Goal: Information Seeking & Learning: Learn about a topic

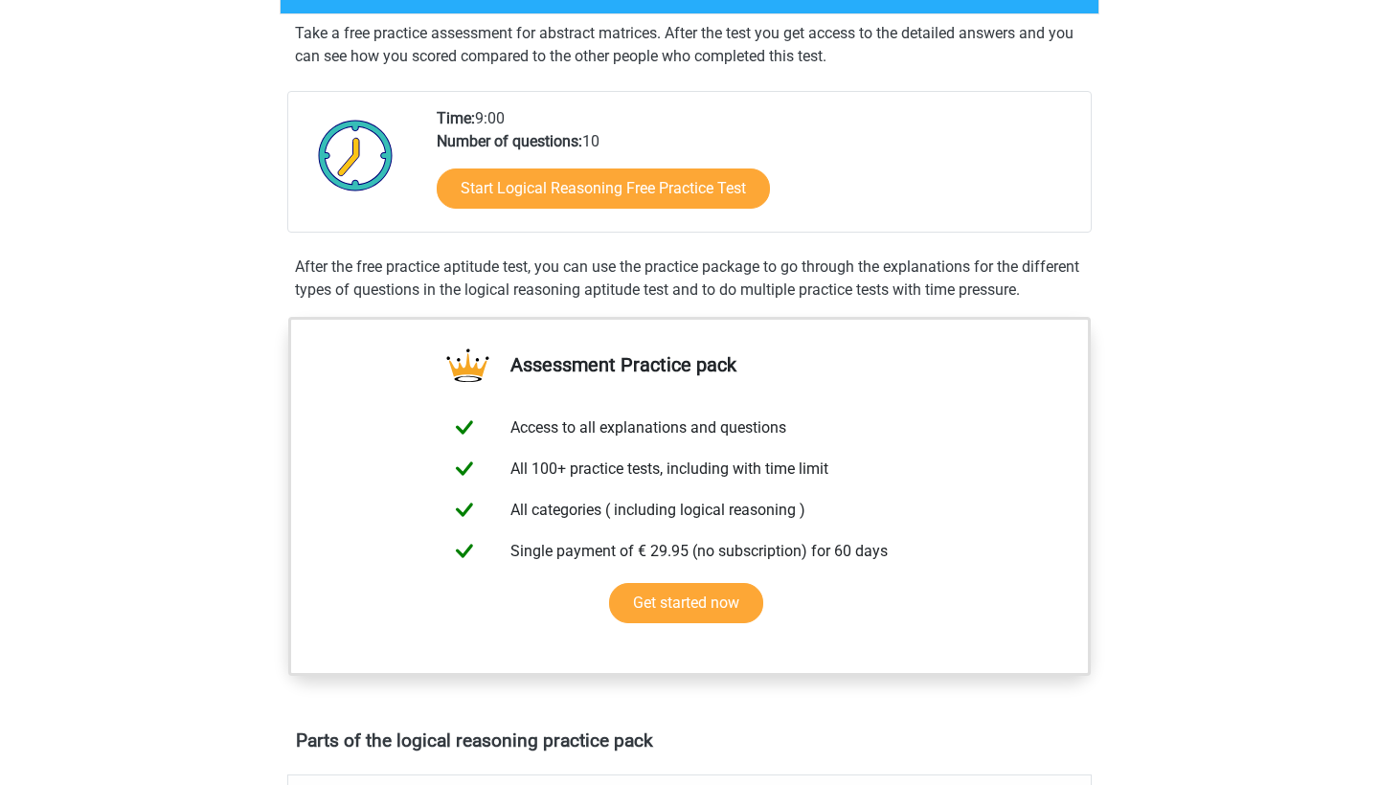
scroll to position [94, 0]
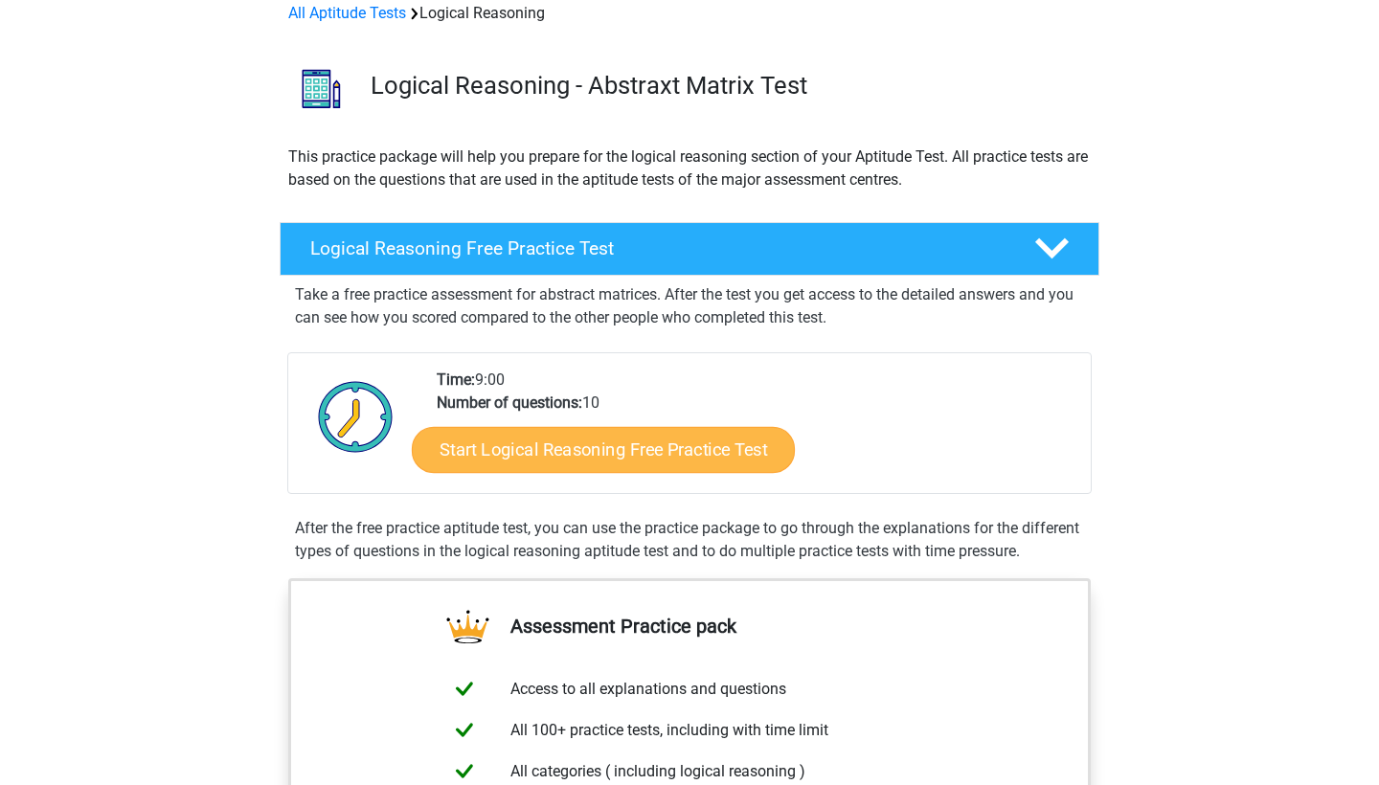
click at [726, 446] on link "Start Logical Reasoning Free Practice Test" at bounding box center [603, 449] width 383 height 46
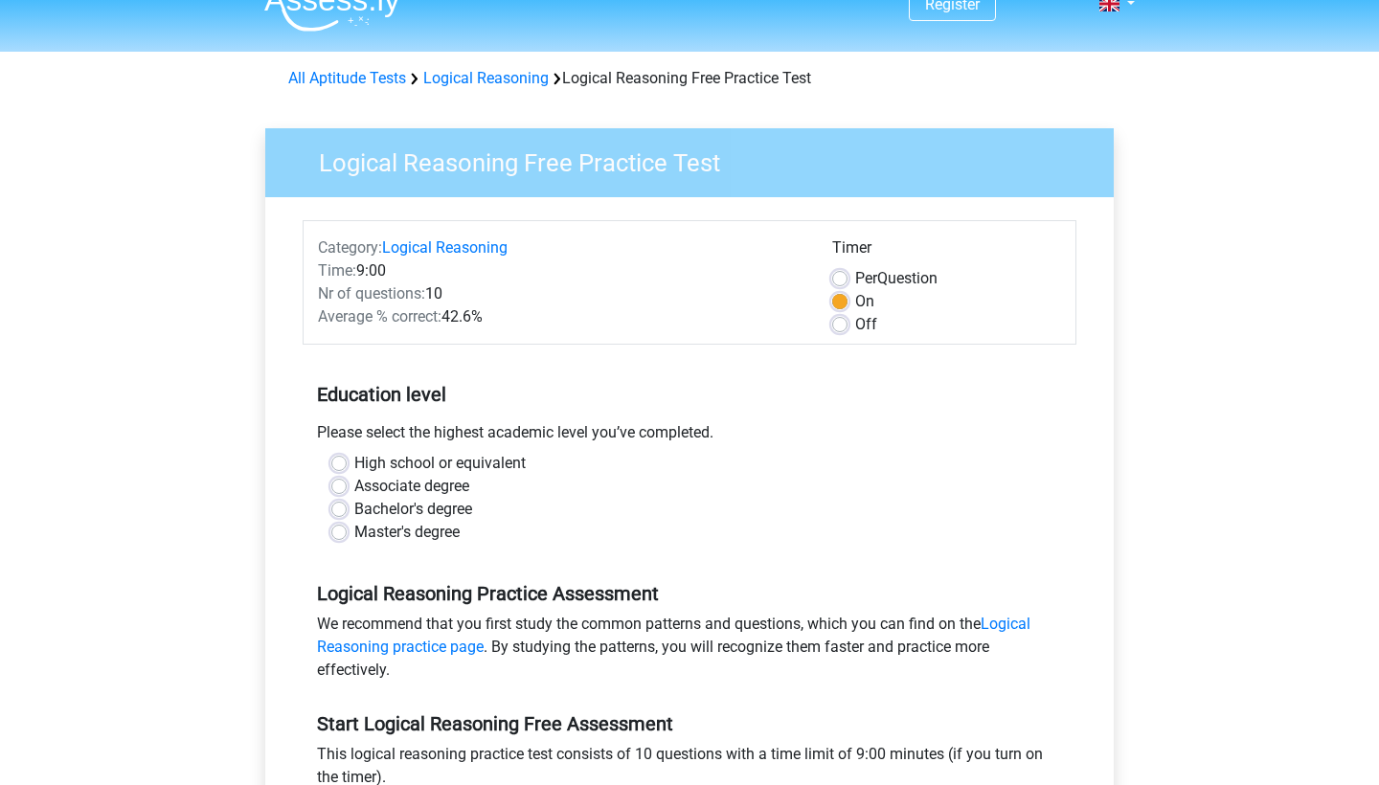
scroll to position [34, 0]
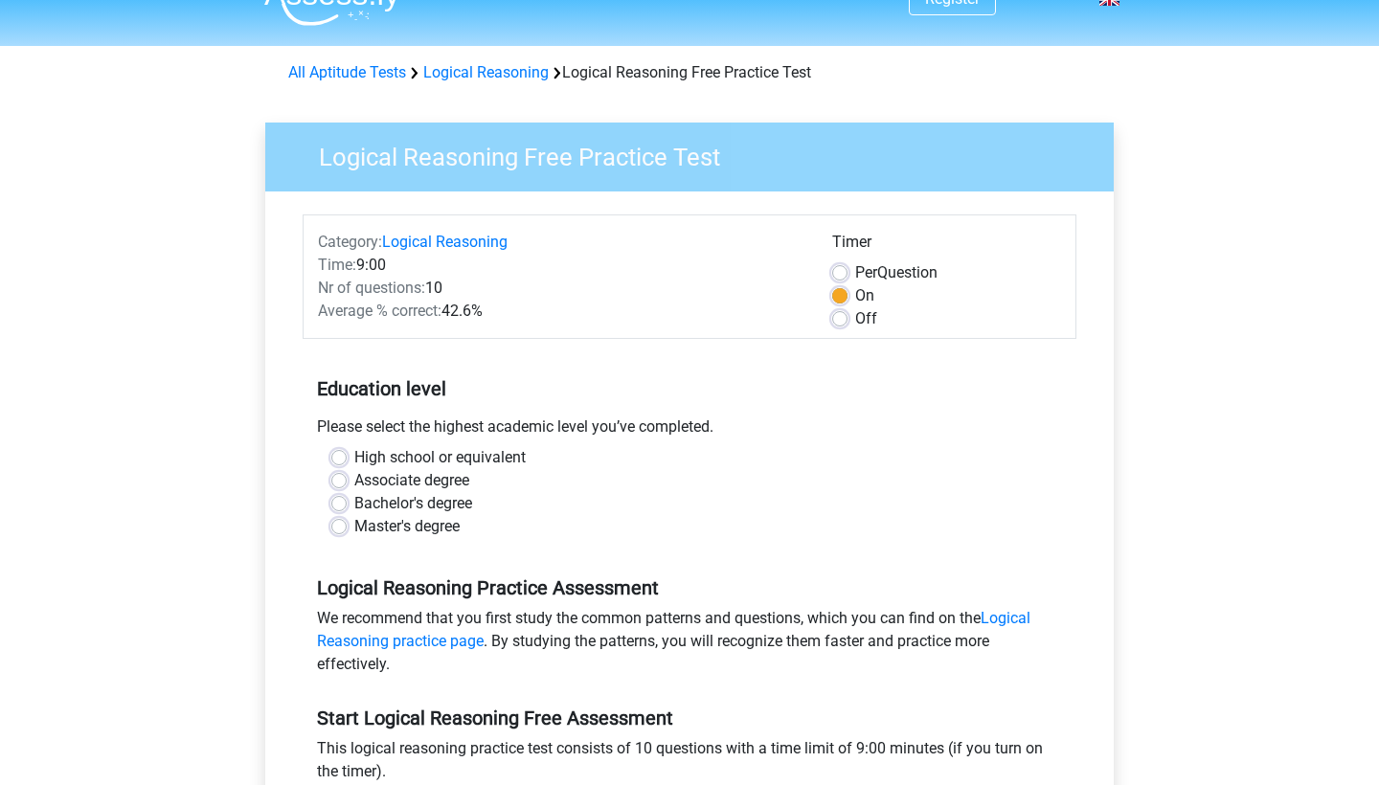
click at [421, 509] on label "Bachelor's degree" at bounding box center [413, 503] width 118 height 23
click at [347, 509] on input "Bachelor's degree" at bounding box center [338, 501] width 15 height 19
radio input "true"
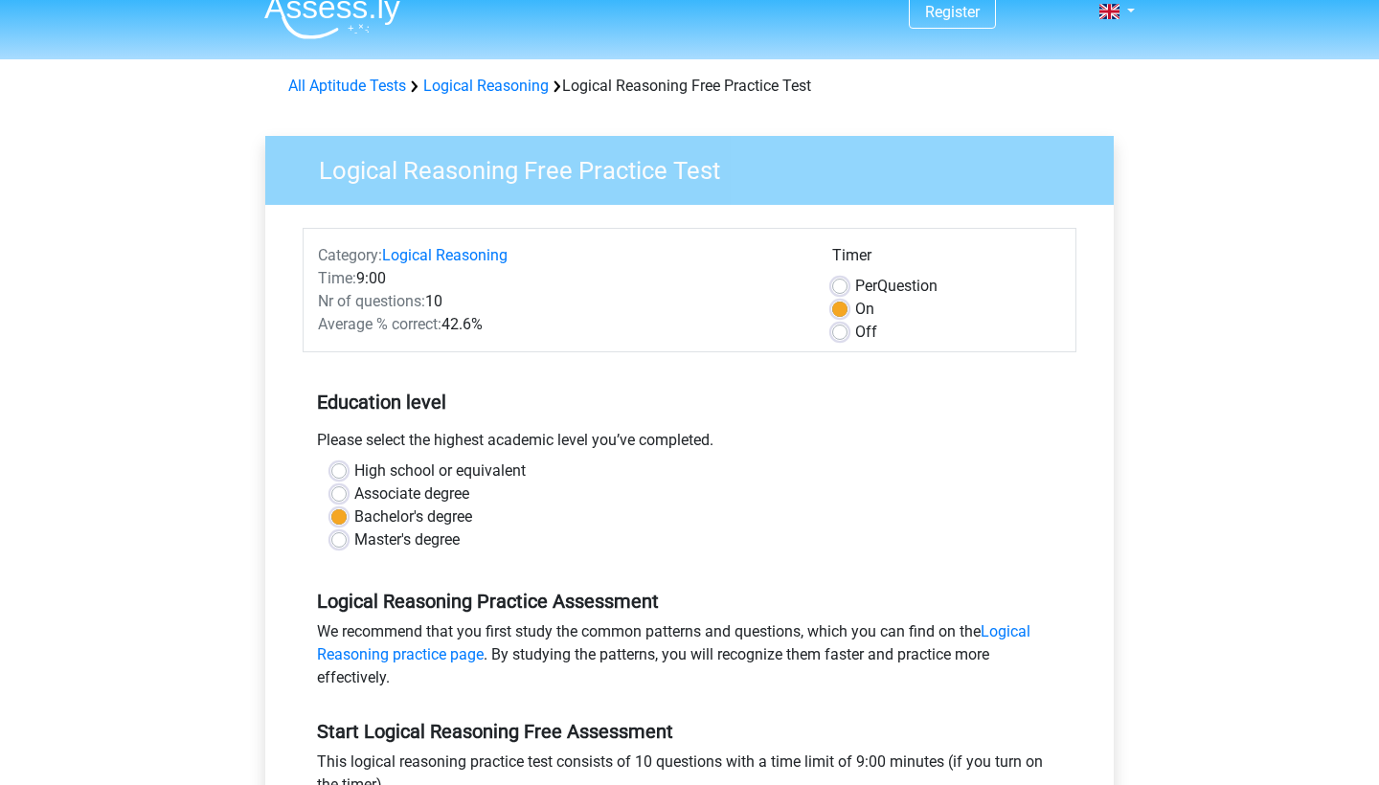
scroll to position [8, 0]
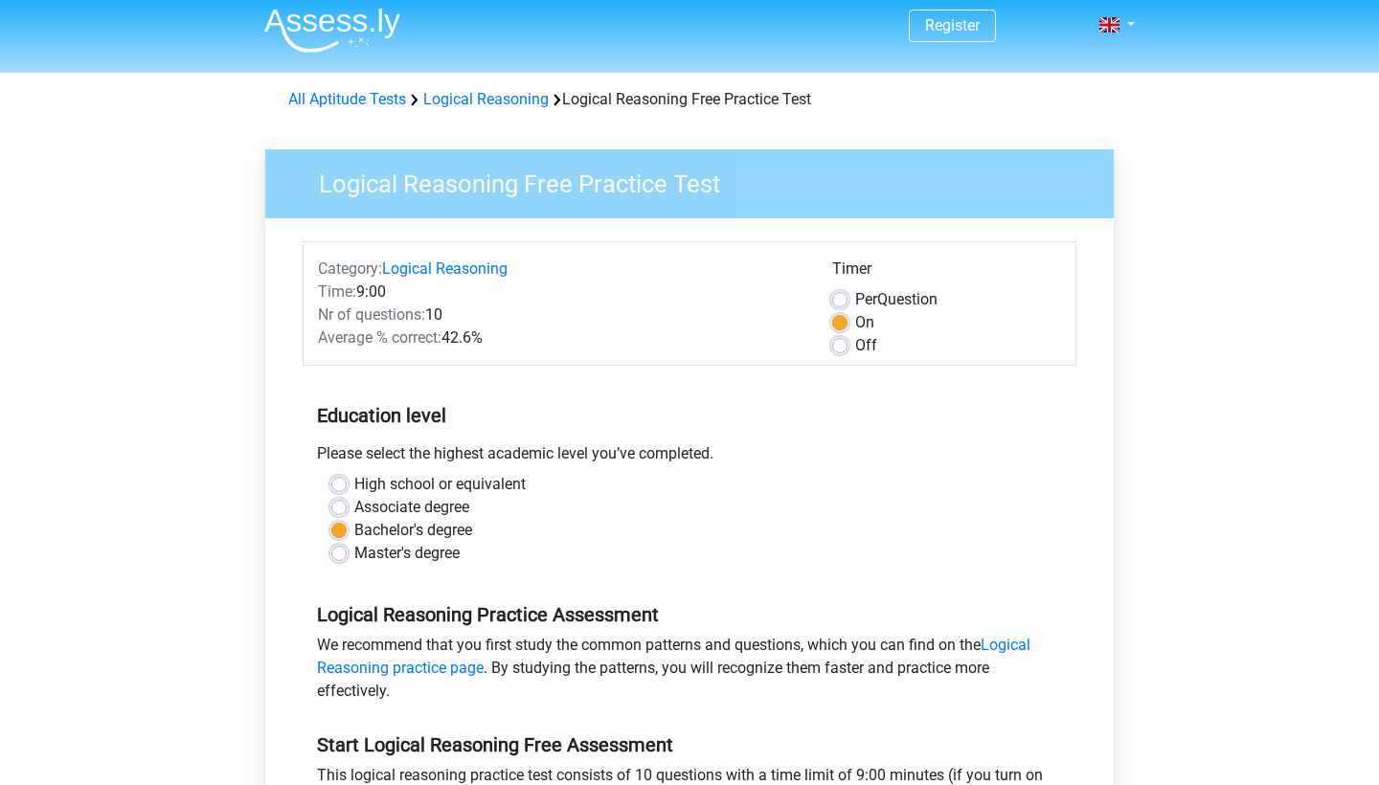
click at [855, 306] on label "Per Question" at bounding box center [896, 299] width 82 height 23
click at [836, 306] on input "Per Question" at bounding box center [839, 297] width 15 height 19
radio input "true"
click at [855, 325] on label "On" at bounding box center [864, 322] width 19 height 23
click at [840, 325] on input "On" at bounding box center [839, 320] width 15 height 19
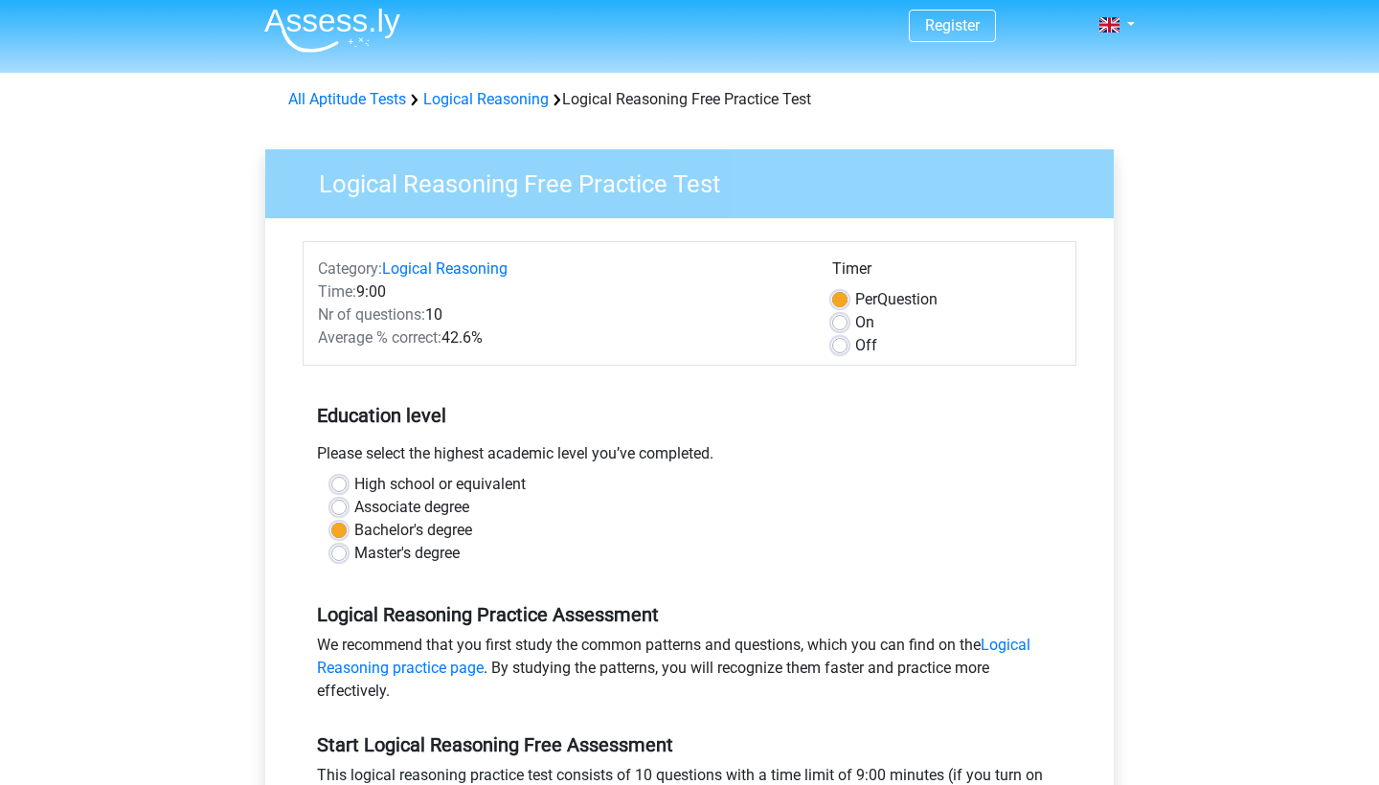
radio input "true"
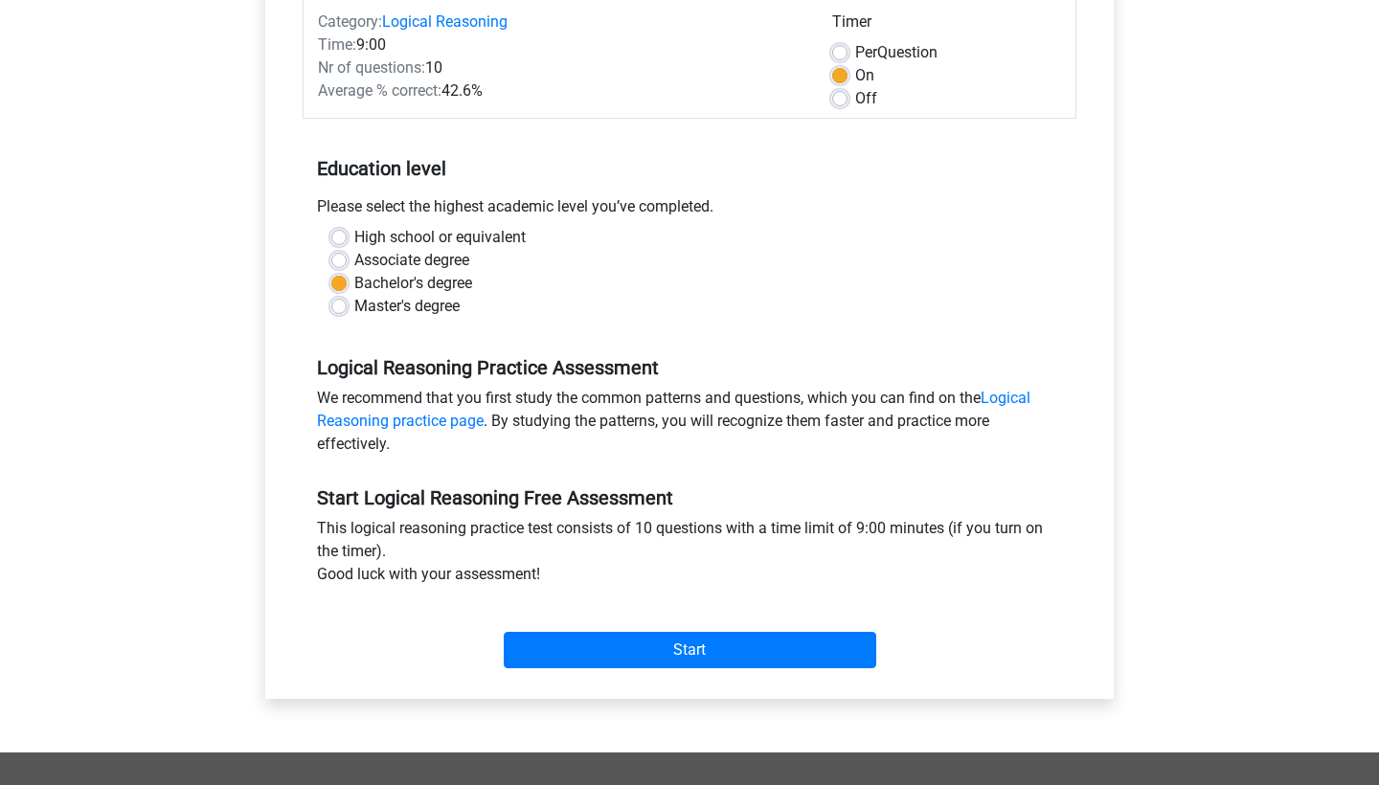
scroll to position [258, 0]
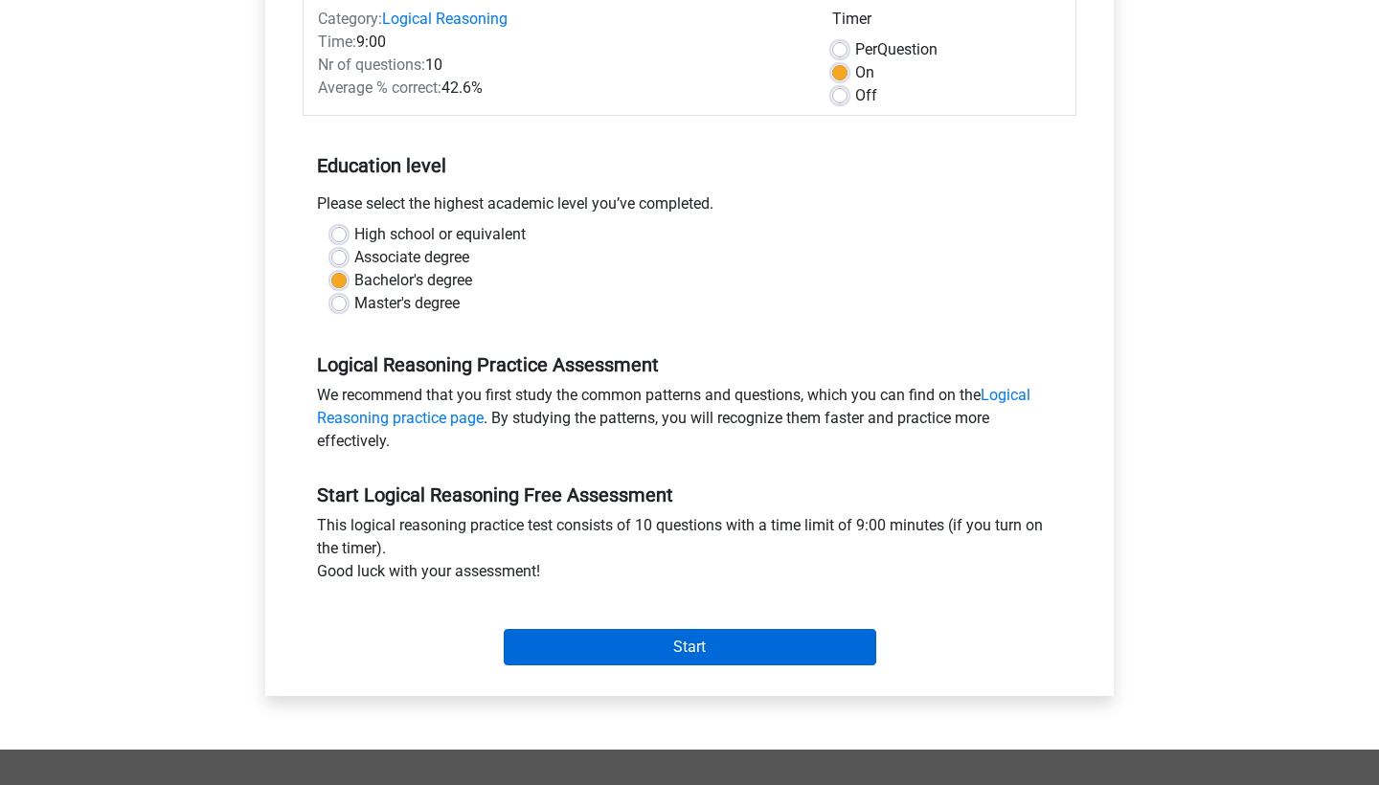
click at [688, 644] on input "Start" at bounding box center [690, 647] width 373 height 36
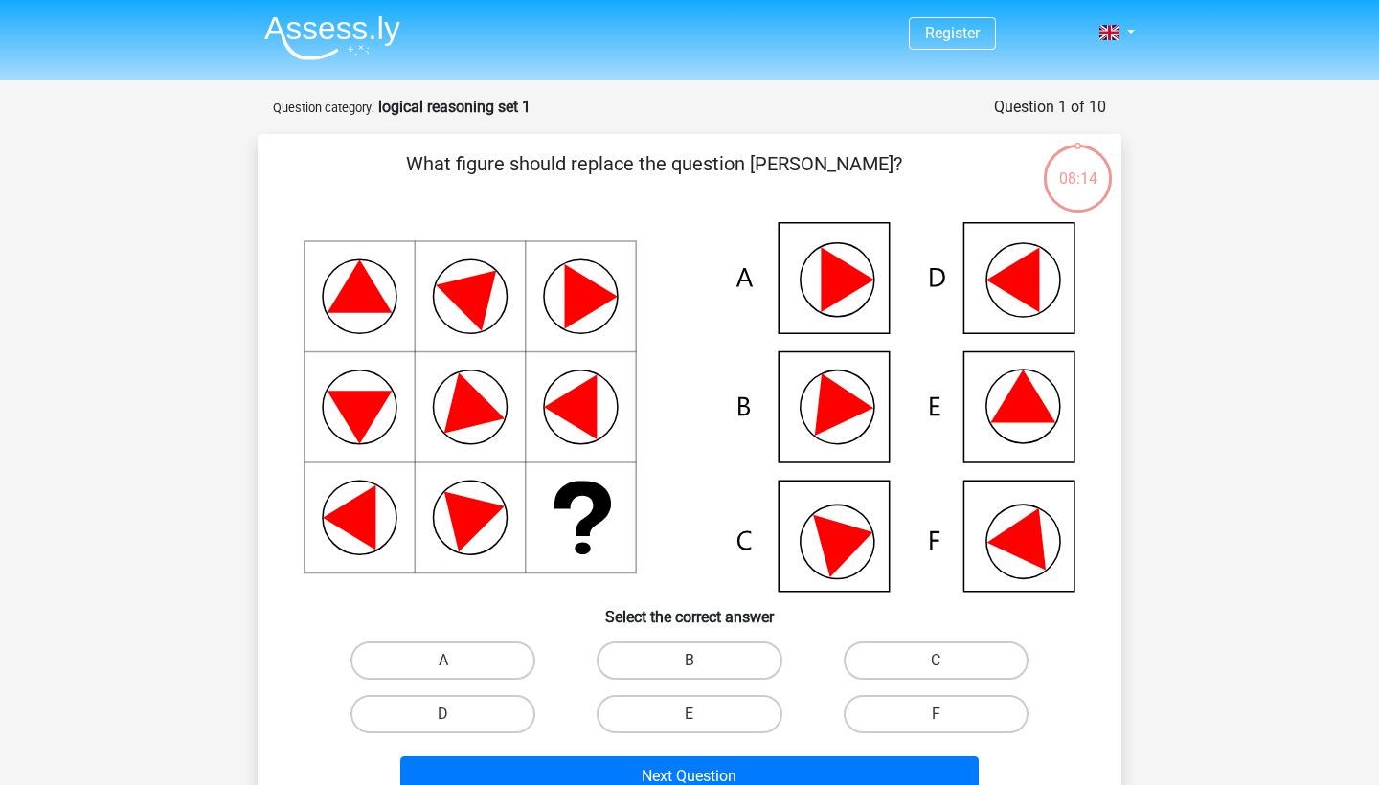
click at [854, 428] on icon at bounding box center [690, 407] width 772 height 370
click at [814, 432] on icon at bounding box center [690, 407] width 772 height 370
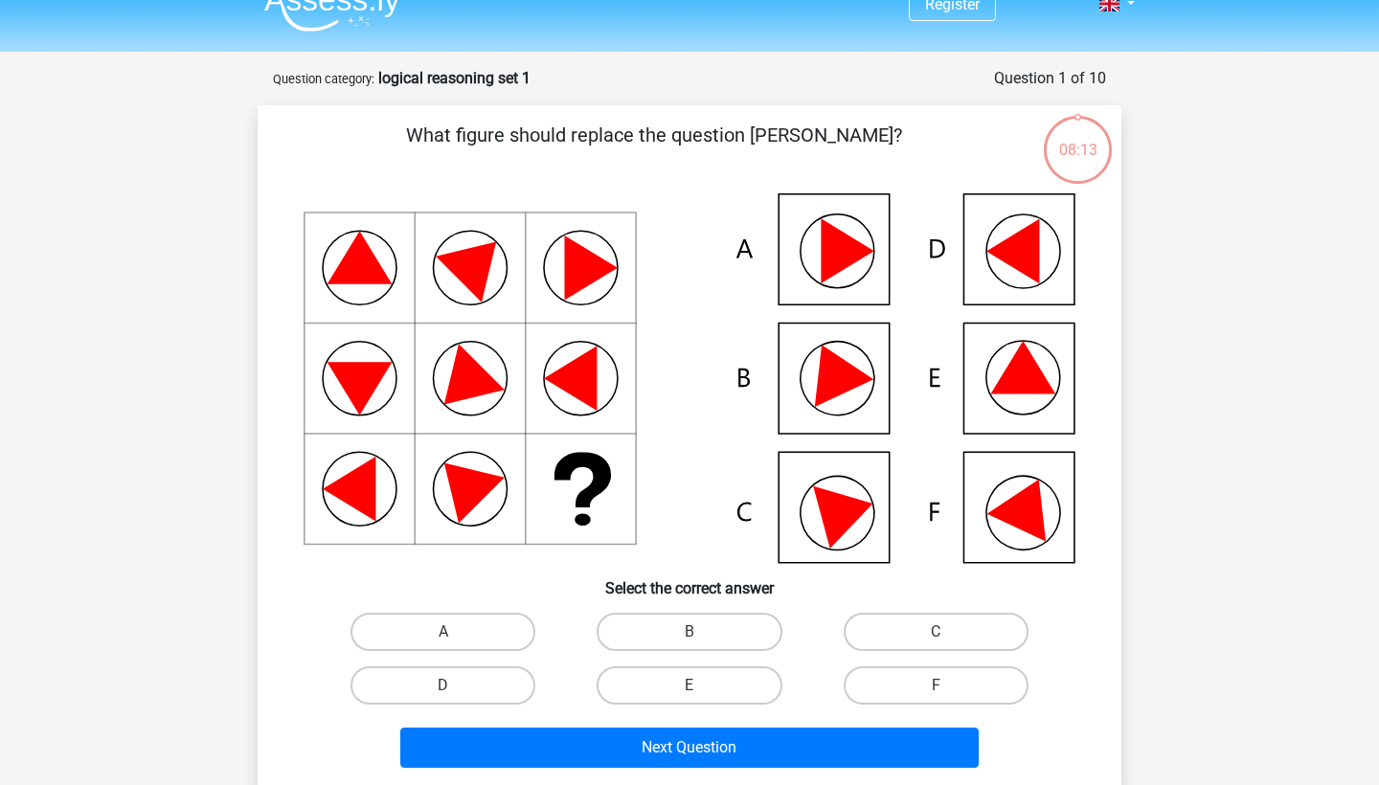
scroll to position [33, 0]
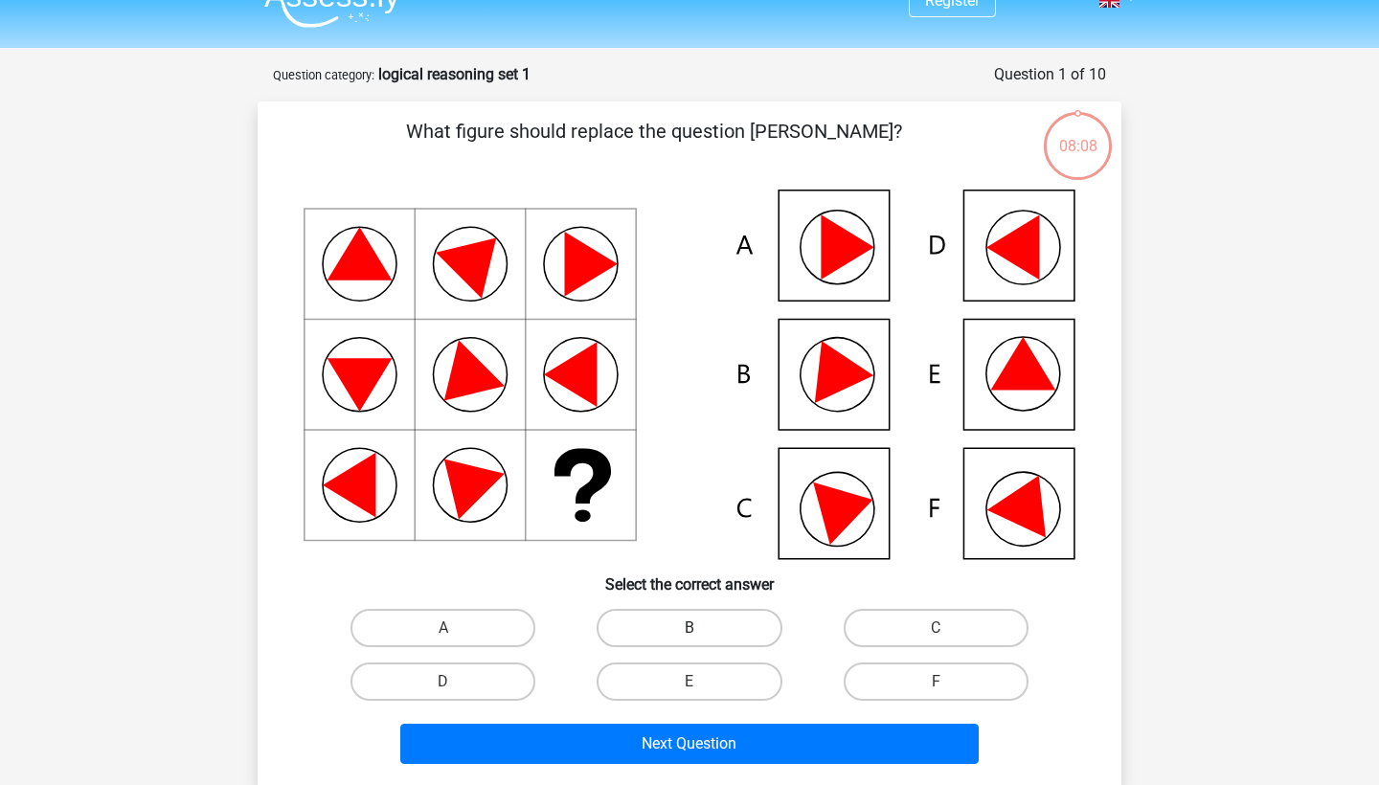
click at [723, 625] on label "B" at bounding box center [689, 628] width 185 height 38
click at [702, 628] on input "B" at bounding box center [696, 634] width 12 height 12
radio input "true"
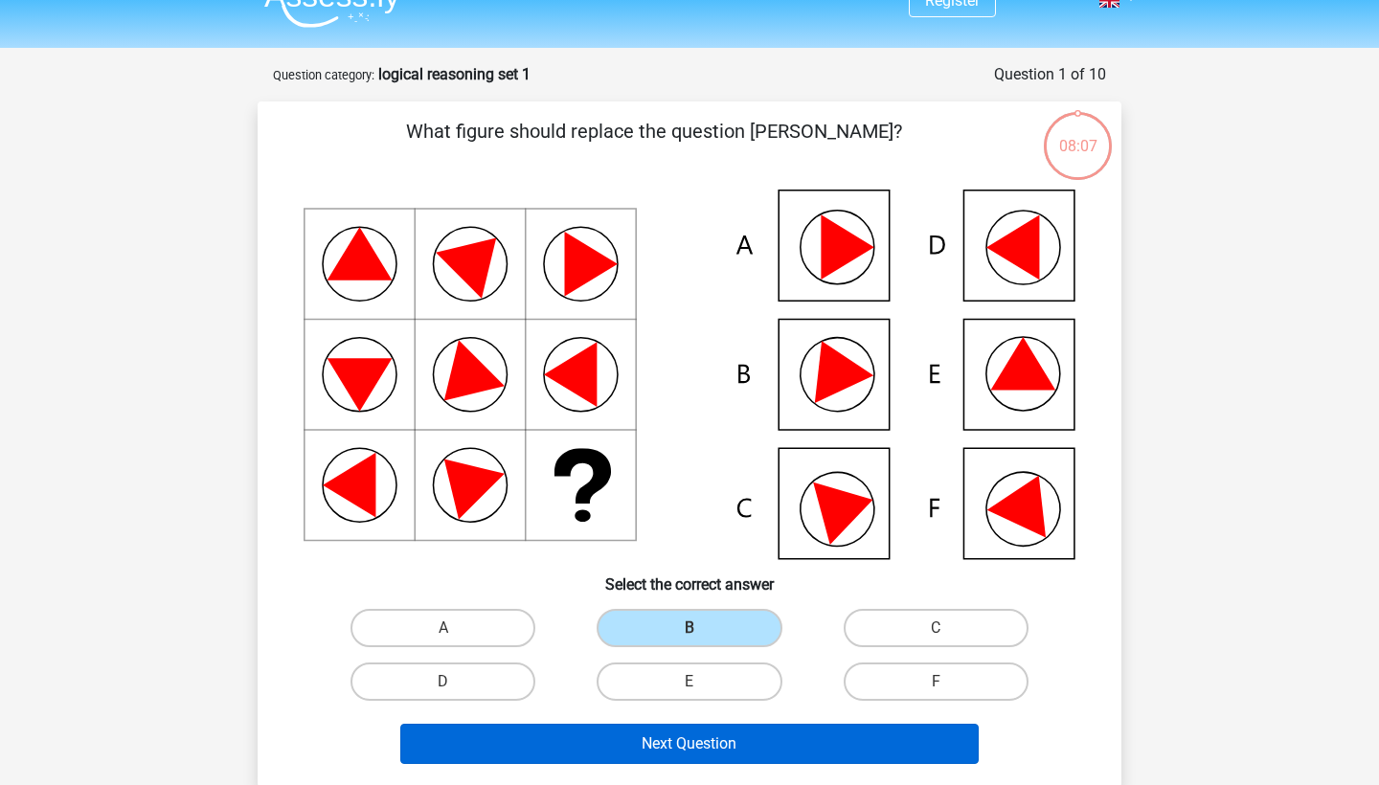
click at [817, 735] on button "Next Question" at bounding box center [689, 744] width 579 height 40
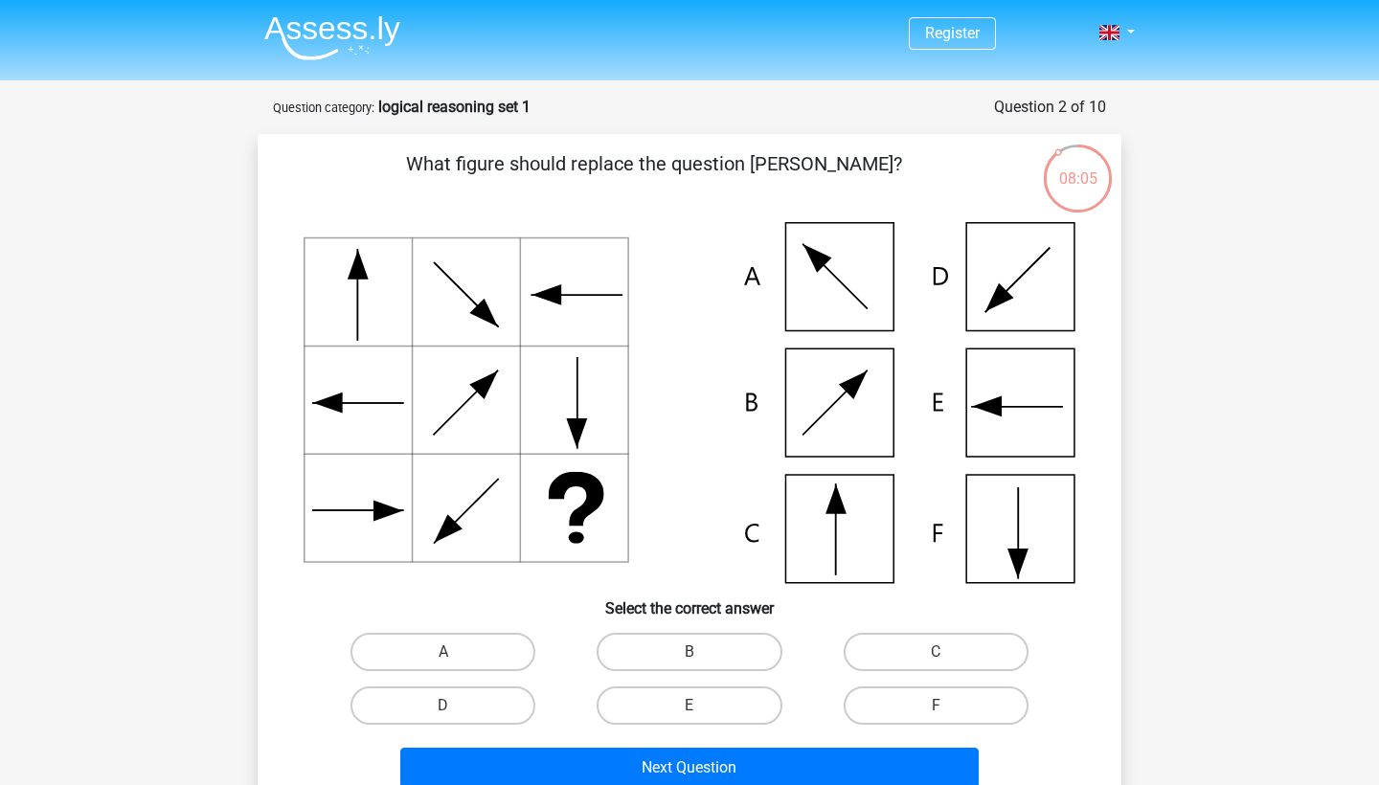
scroll to position [0, 0]
click at [982, 422] on icon at bounding box center [690, 402] width 772 height 361
click at [755, 708] on label "E" at bounding box center [689, 706] width 185 height 38
click at [702, 708] on input "E" at bounding box center [696, 712] width 12 height 12
radio input "true"
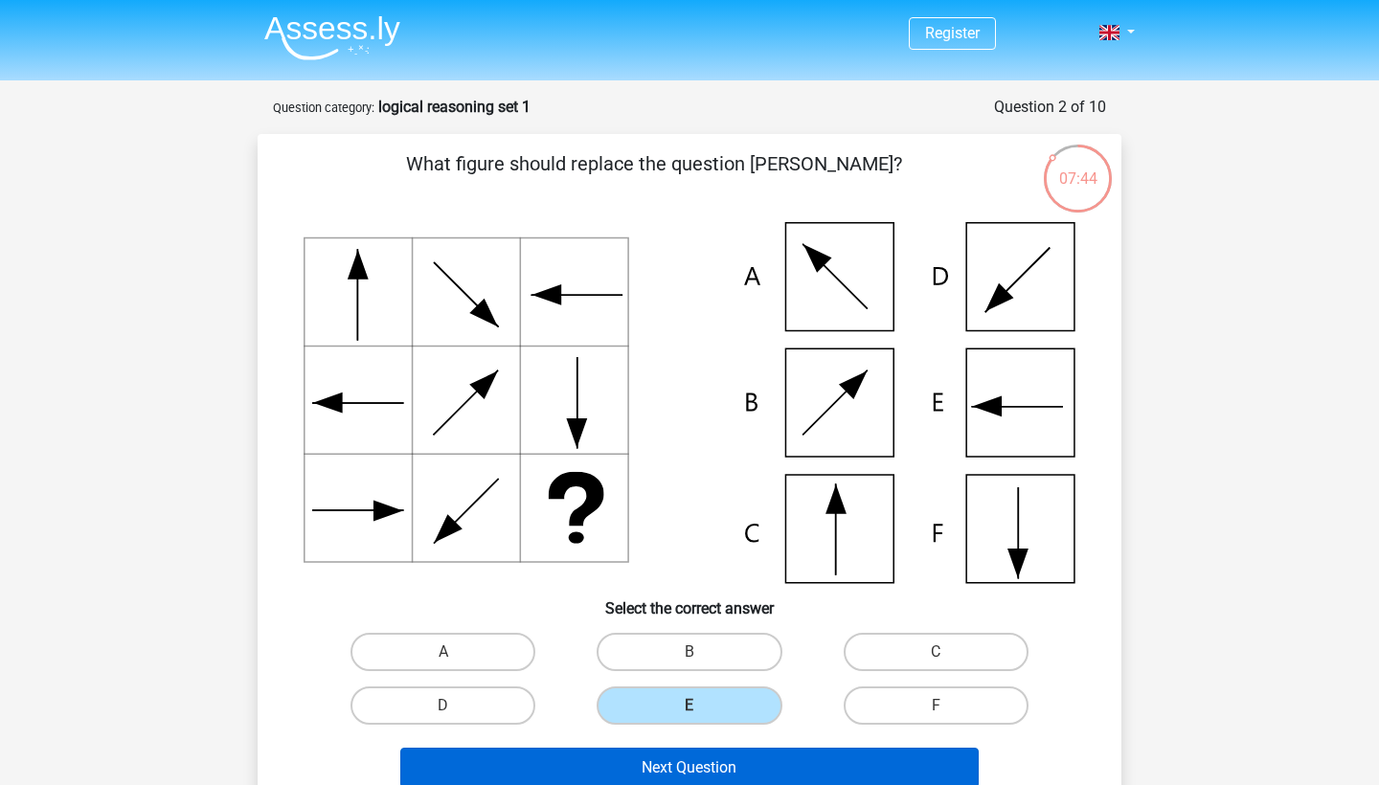
click at [776, 763] on button "Next Question" at bounding box center [689, 768] width 579 height 40
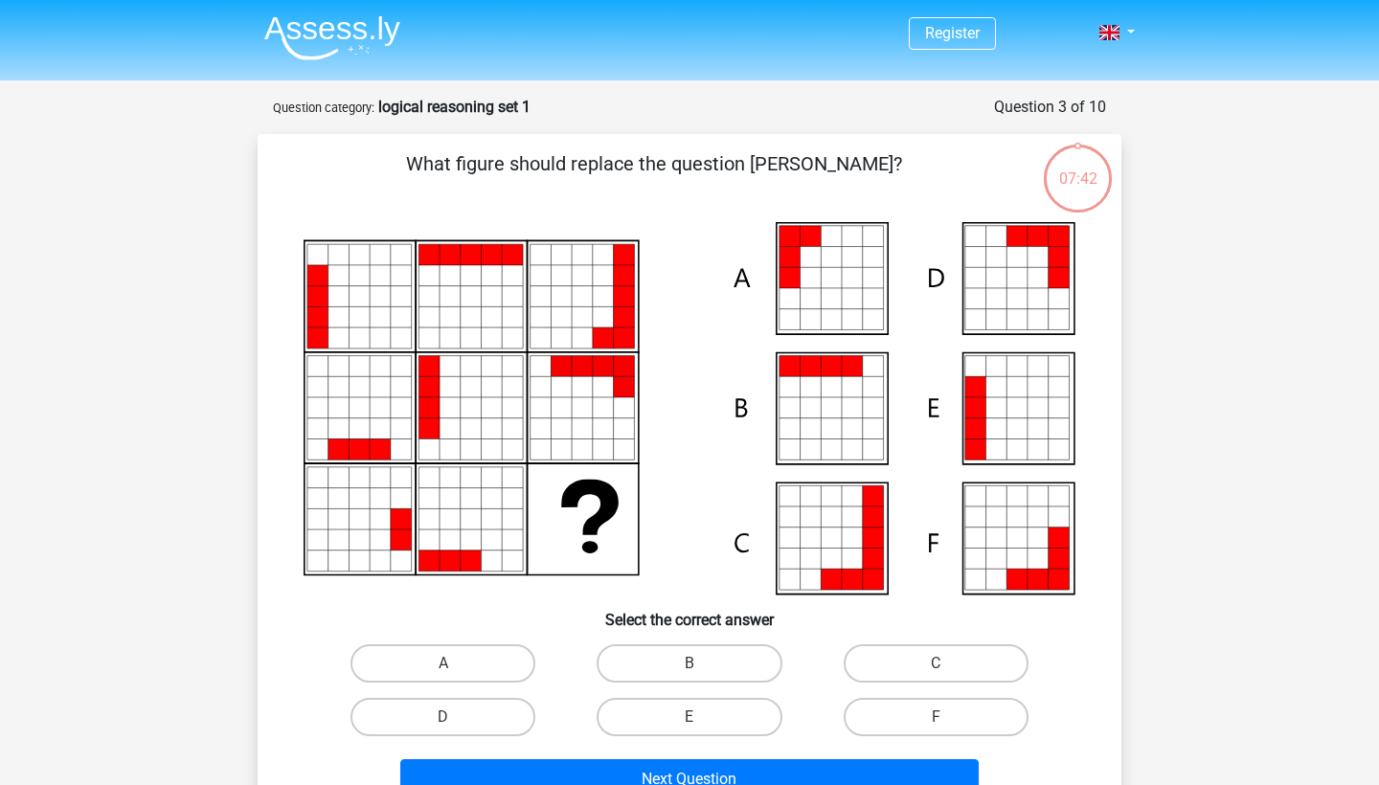
scroll to position [96, 0]
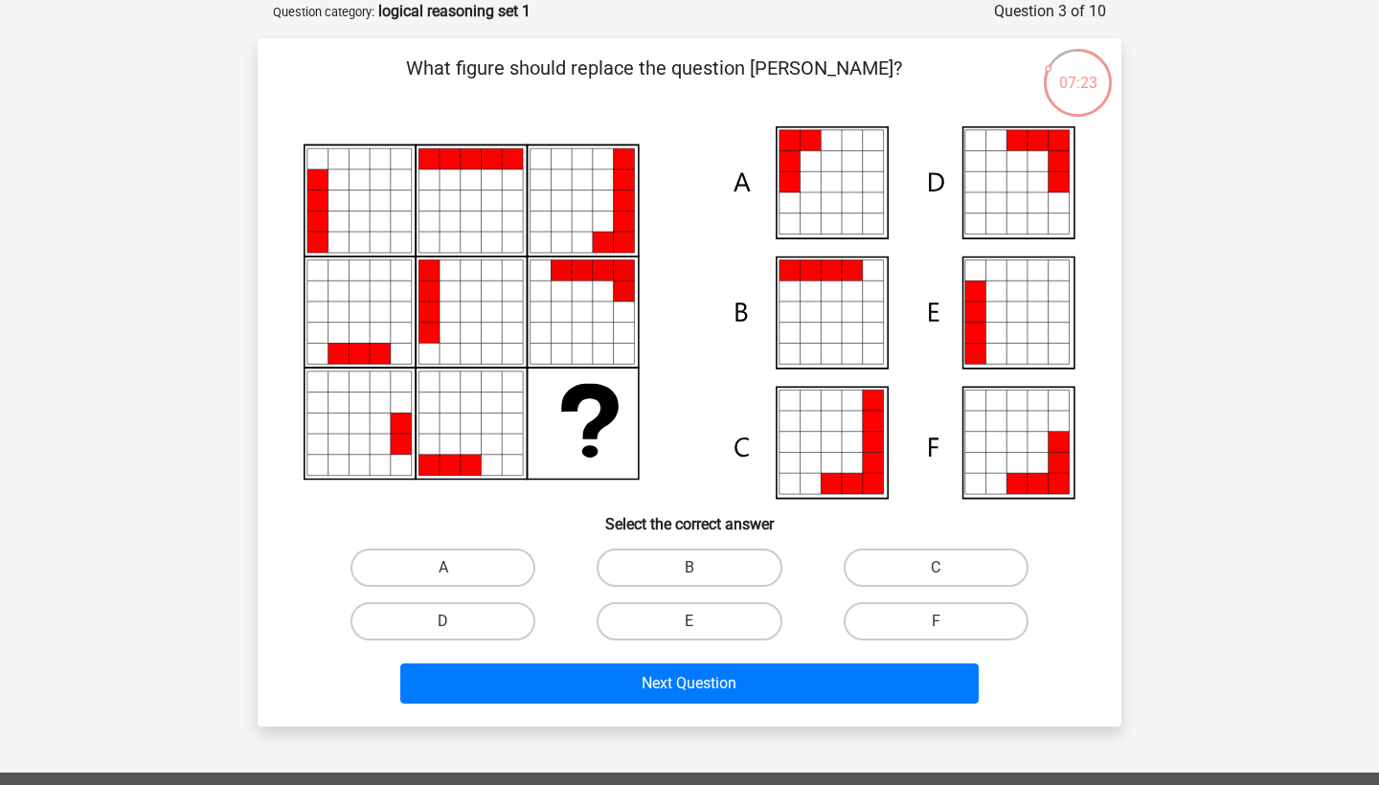
click at [1000, 310] on icon at bounding box center [996, 312] width 21 height 21
click at [653, 630] on label "E" at bounding box center [689, 621] width 185 height 38
click at [690, 630] on input "E" at bounding box center [696, 628] width 12 height 12
radio input "true"
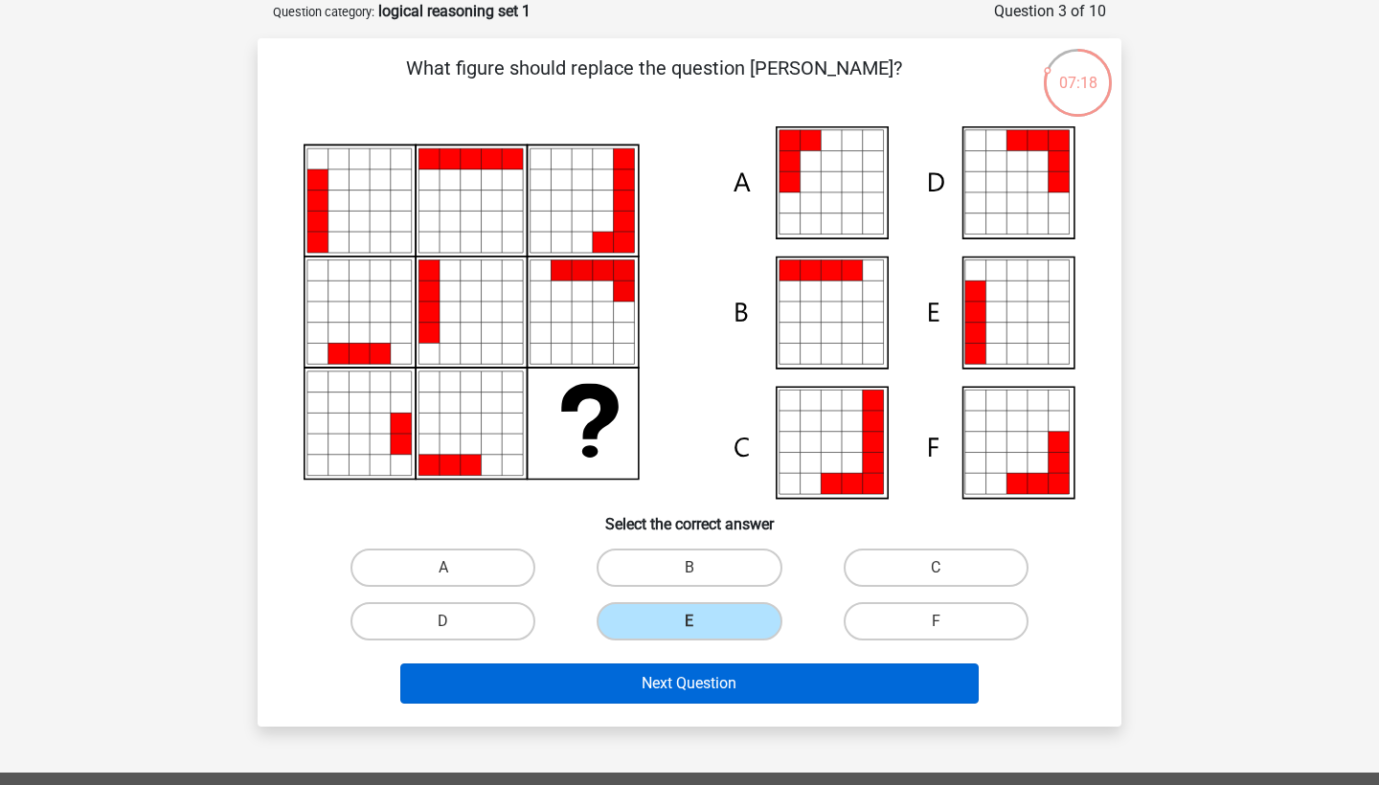
click at [666, 676] on button "Next Question" at bounding box center [689, 684] width 579 height 40
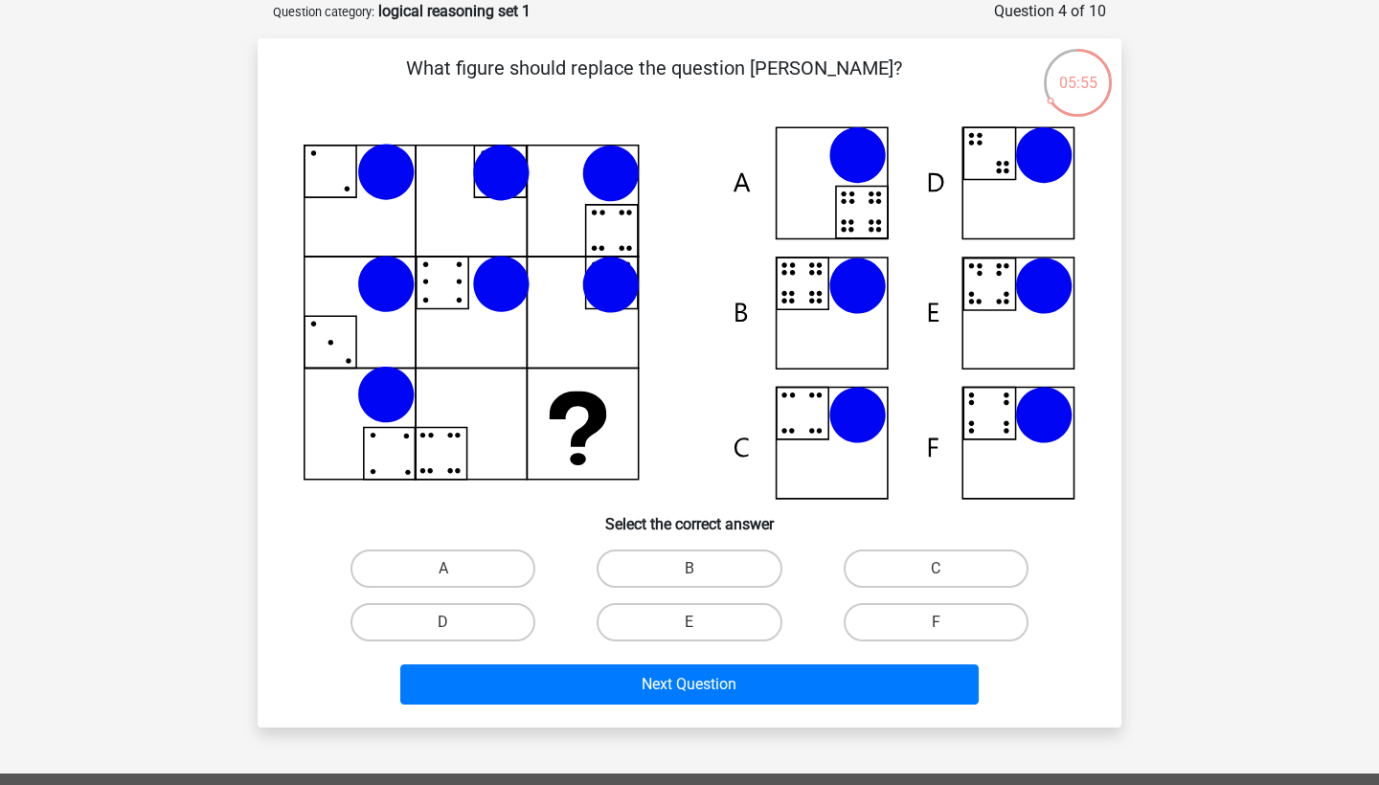
click at [755, 193] on icon at bounding box center [690, 313] width 772 height 374
click at [461, 573] on label "A" at bounding box center [443, 569] width 185 height 38
click at [456, 573] on input "A" at bounding box center [449, 575] width 12 height 12
radio input "true"
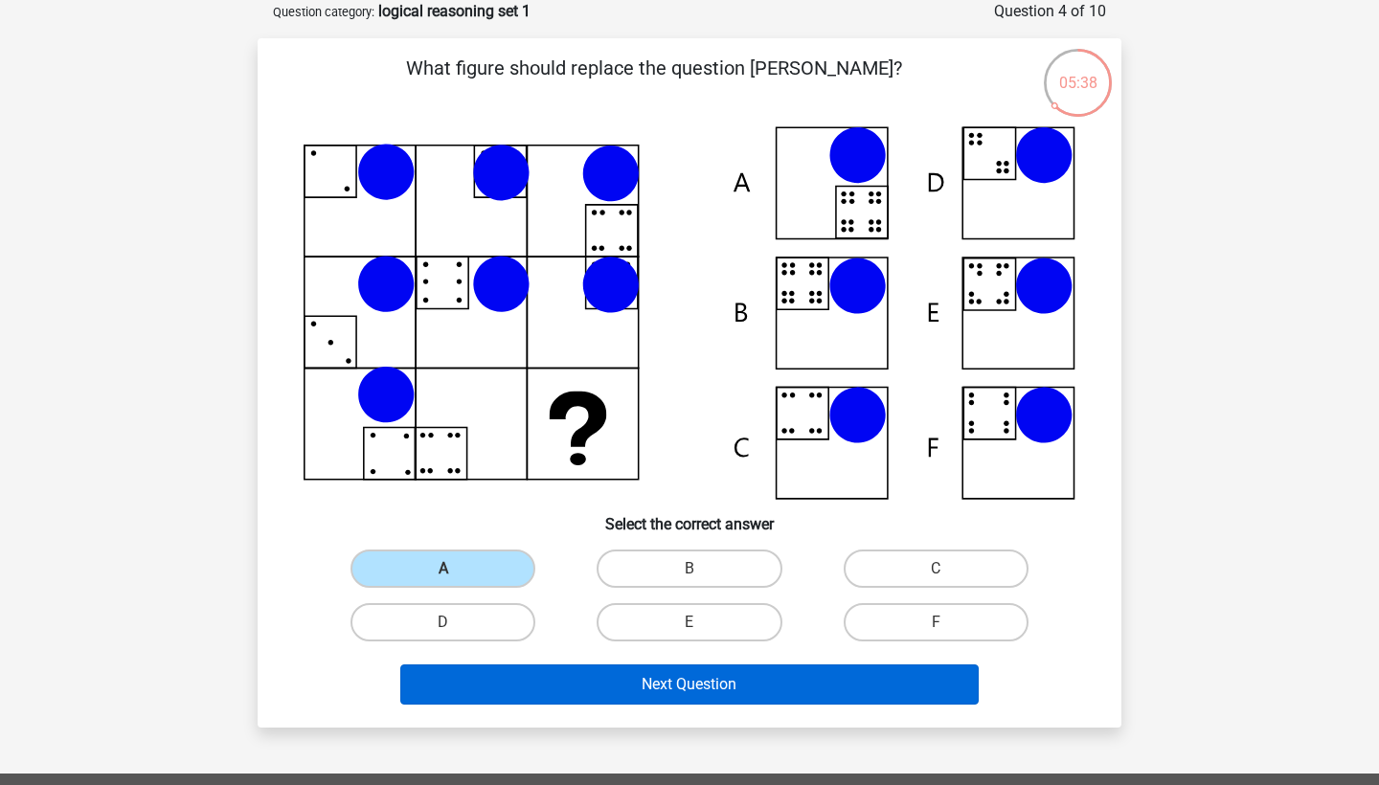
click at [577, 691] on button "Next Question" at bounding box center [689, 685] width 579 height 40
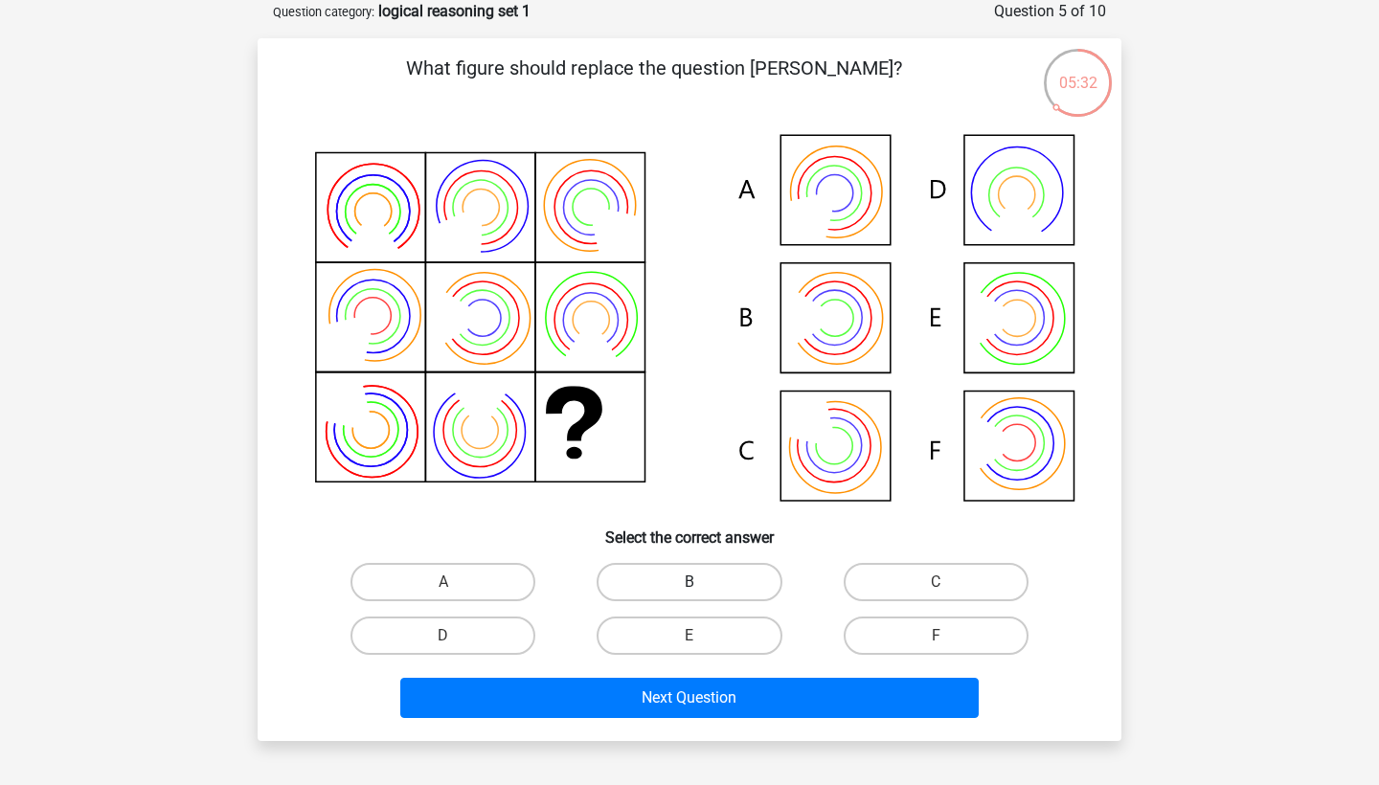
click at [720, 566] on label "B" at bounding box center [689, 582] width 185 height 38
click at [702, 582] on input "B" at bounding box center [696, 588] width 12 height 12
radio input "true"
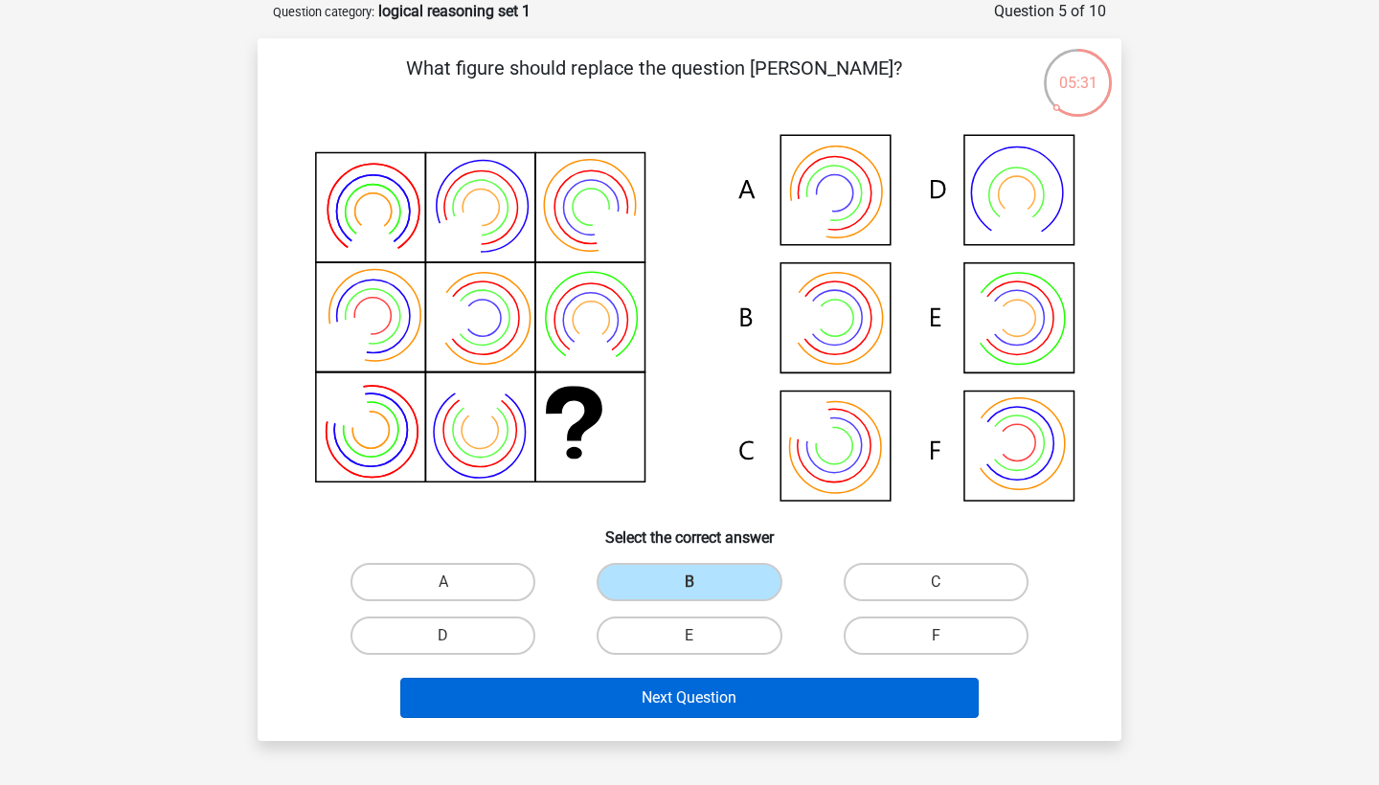
click at [728, 697] on button "Next Question" at bounding box center [689, 698] width 579 height 40
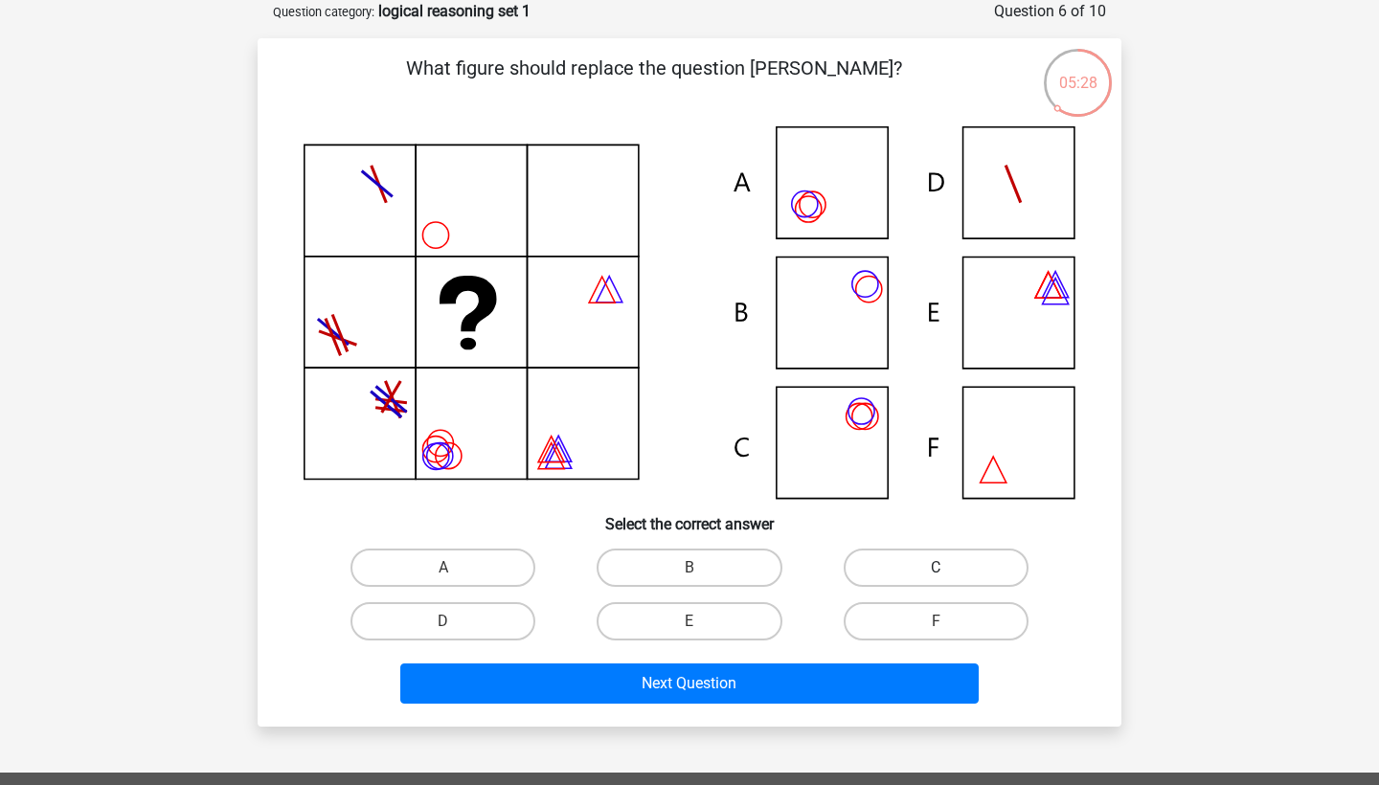
click at [899, 568] on label "C" at bounding box center [936, 568] width 185 height 38
click at [936, 568] on input "C" at bounding box center [942, 574] width 12 height 12
radio input "true"
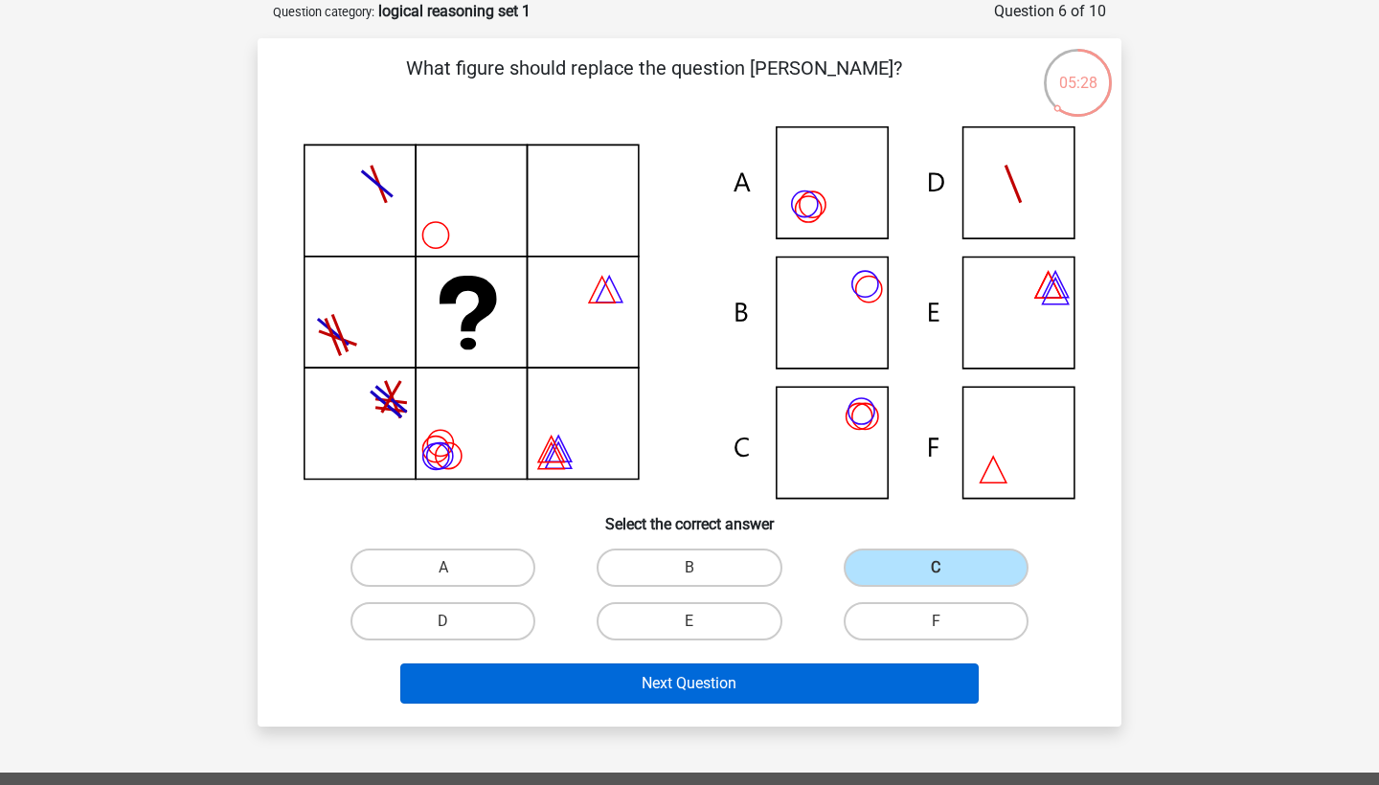
click at [736, 695] on button "Next Question" at bounding box center [689, 684] width 579 height 40
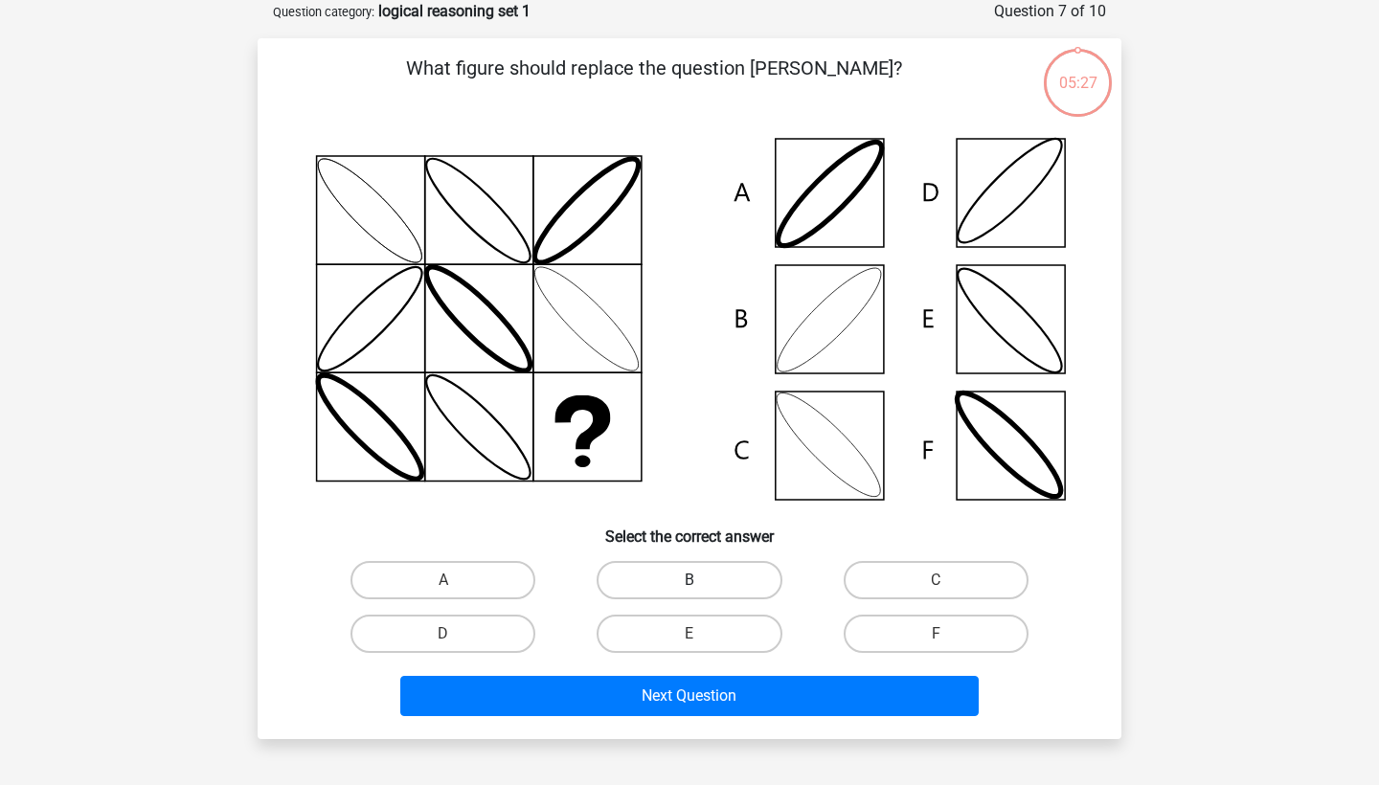
click at [666, 582] on label "B" at bounding box center [689, 580] width 185 height 38
click at [690, 582] on input "B" at bounding box center [696, 586] width 12 height 12
radio input "true"
click at [651, 670] on div "Next Question" at bounding box center [689, 692] width 803 height 63
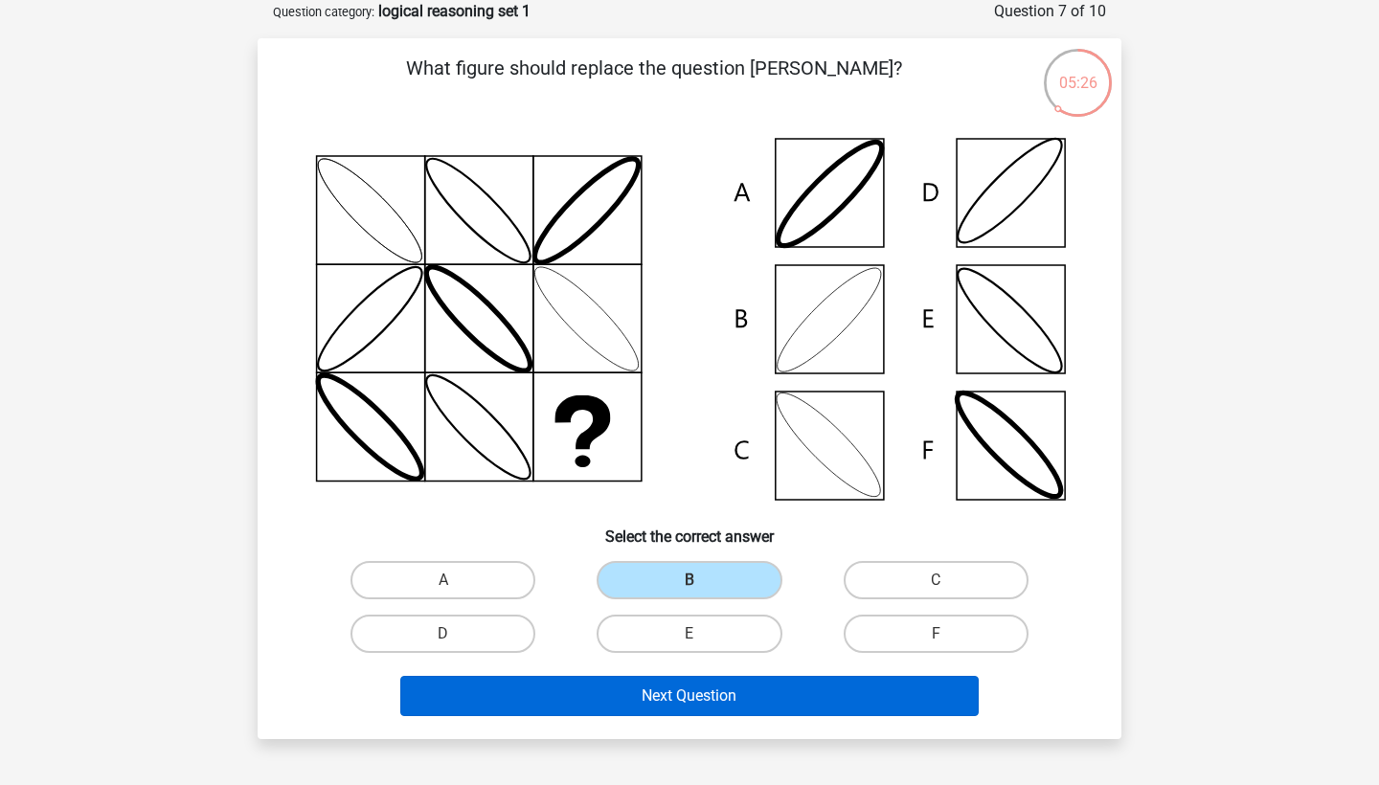
click at [651, 696] on button "Next Question" at bounding box center [689, 696] width 579 height 40
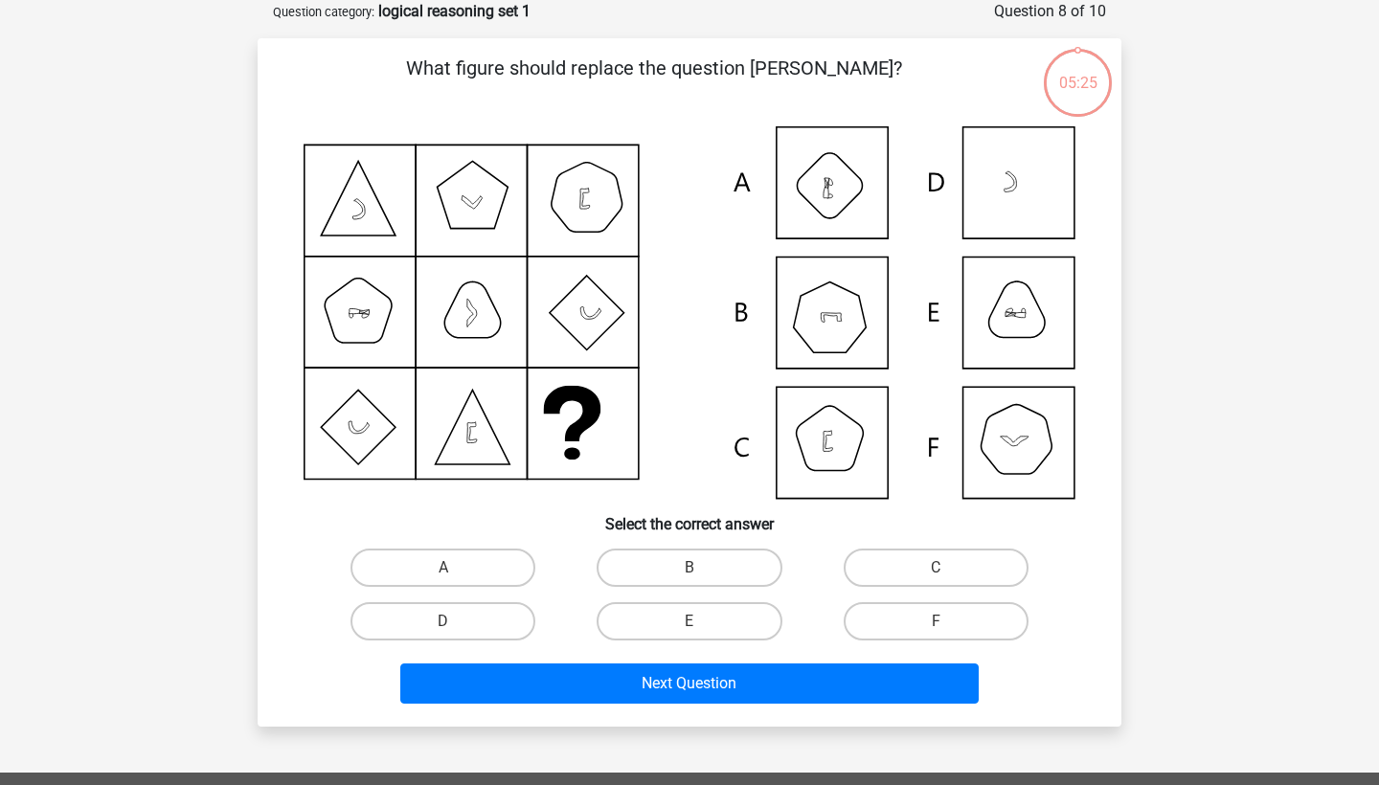
click at [451, 570] on input "A" at bounding box center [449, 574] width 12 height 12
radio input "true"
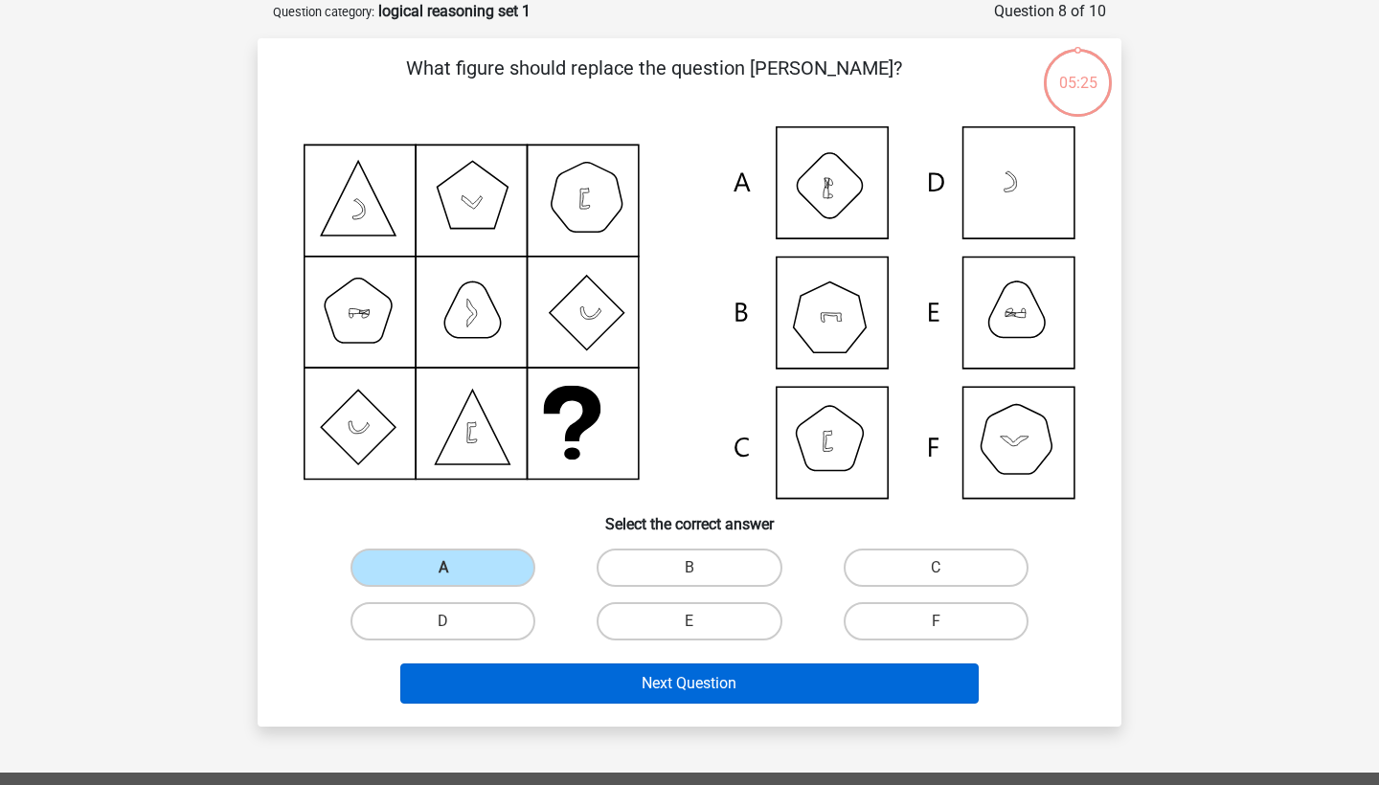
click at [533, 675] on button "Next Question" at bounding box center [689, 684] width 579 height 40
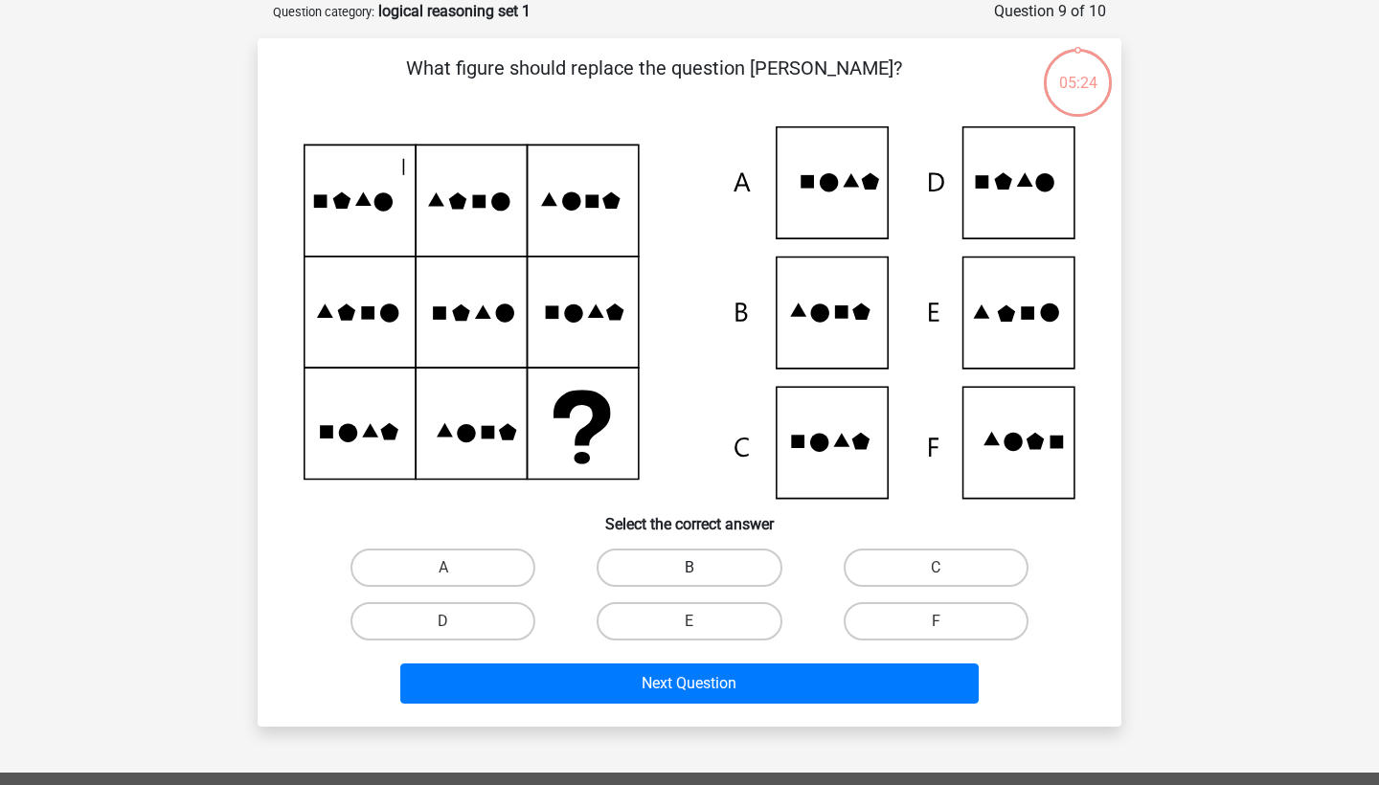
click at [723, 558] on label "B" at bounding box center [689, 568] width 185 height 38
click at [702, 568] on input "B" at bounding box center [696, 574] width 12 height 12
radio input "true"
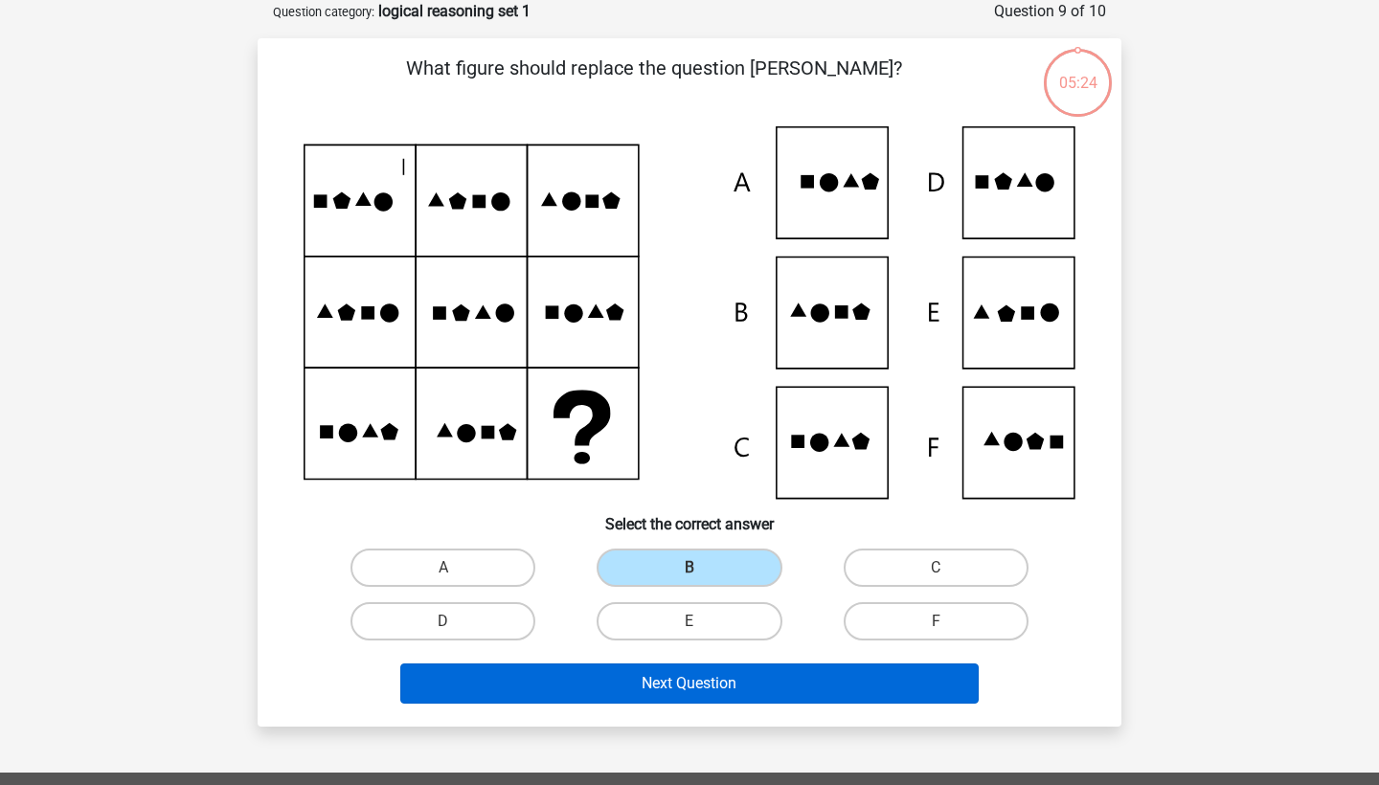
click at [715, 689] on button "Next Question" at bounding box center [689, 684] width 579 height 40
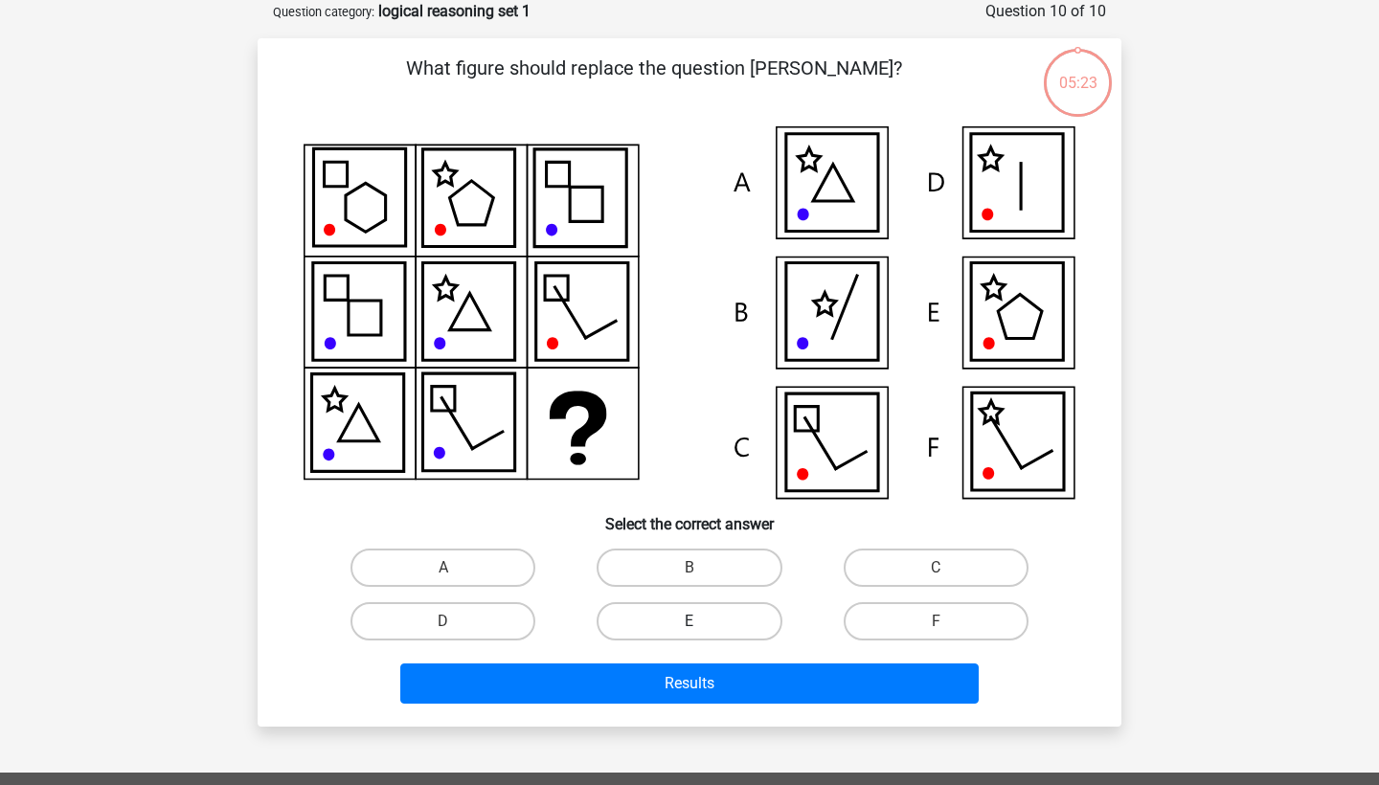
click at [705, 623] on label "E" at bounding box center [689, 621] width 185 height 38
click at [702, 623] on input "E" at bounding box center [696, 628] width 12 height 12
radio input "true"
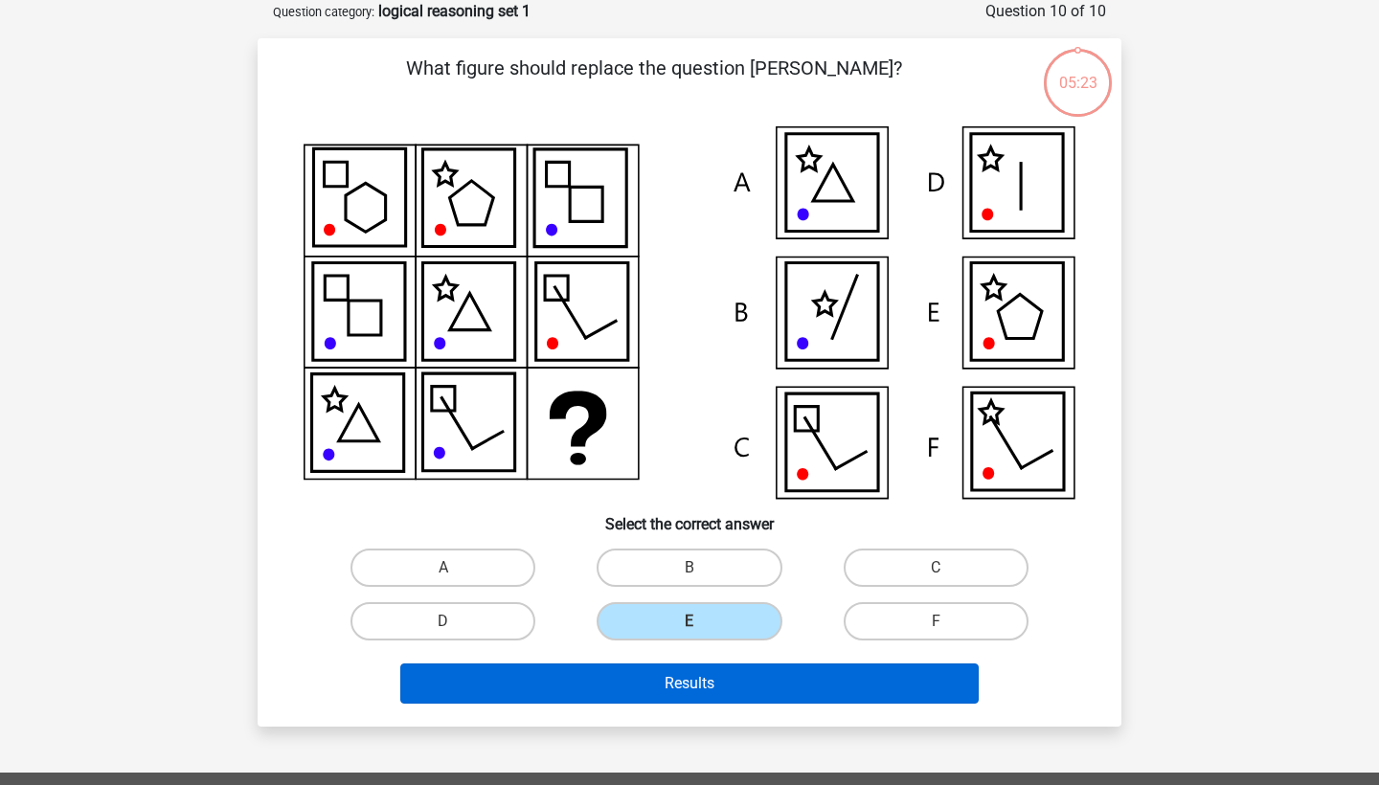
click at [702, 687] on button "Results" at bounding box center [689, 684] width 579 height 40
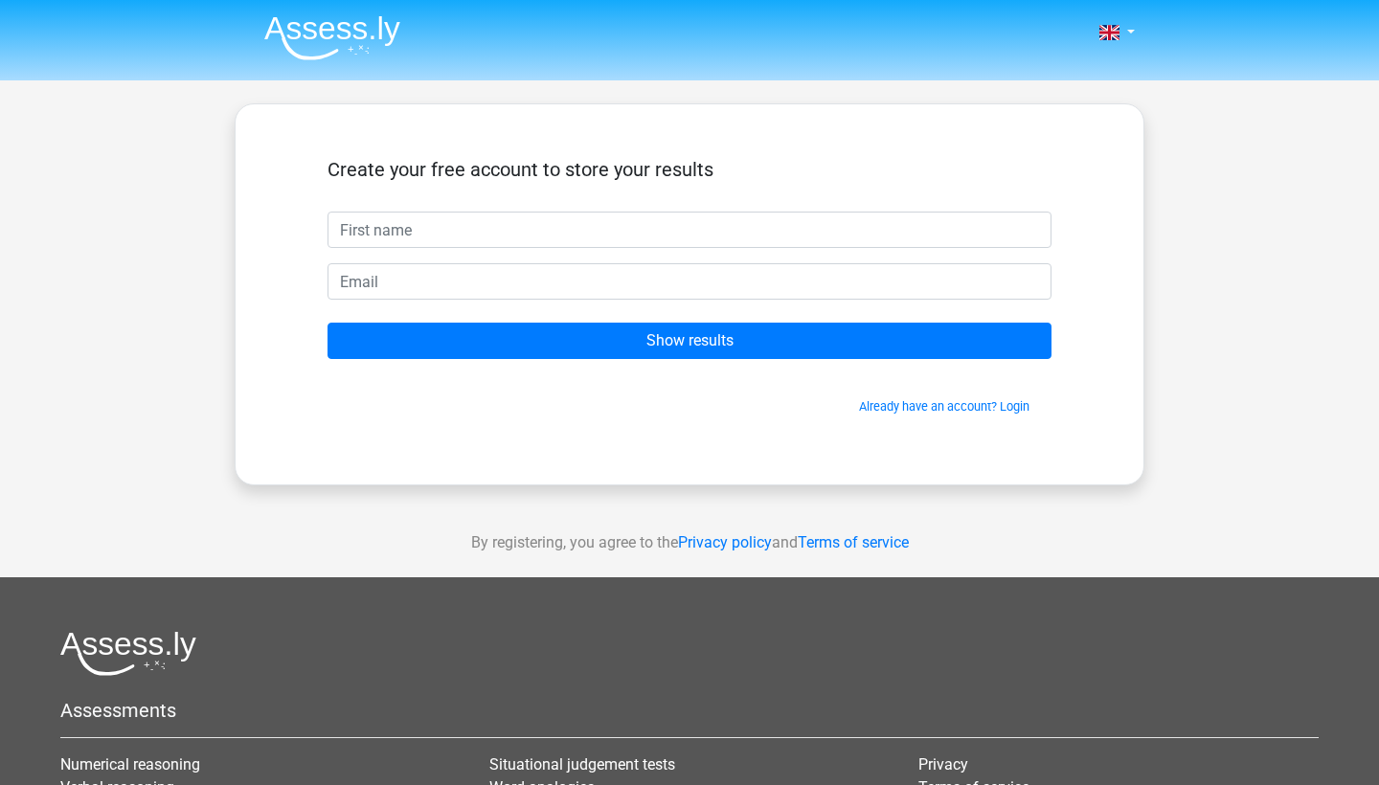
click at [813, 362] on form "Create your free account to store your results Show results Already have an acc…" at bounding box center [690, 287] width 724 height 258
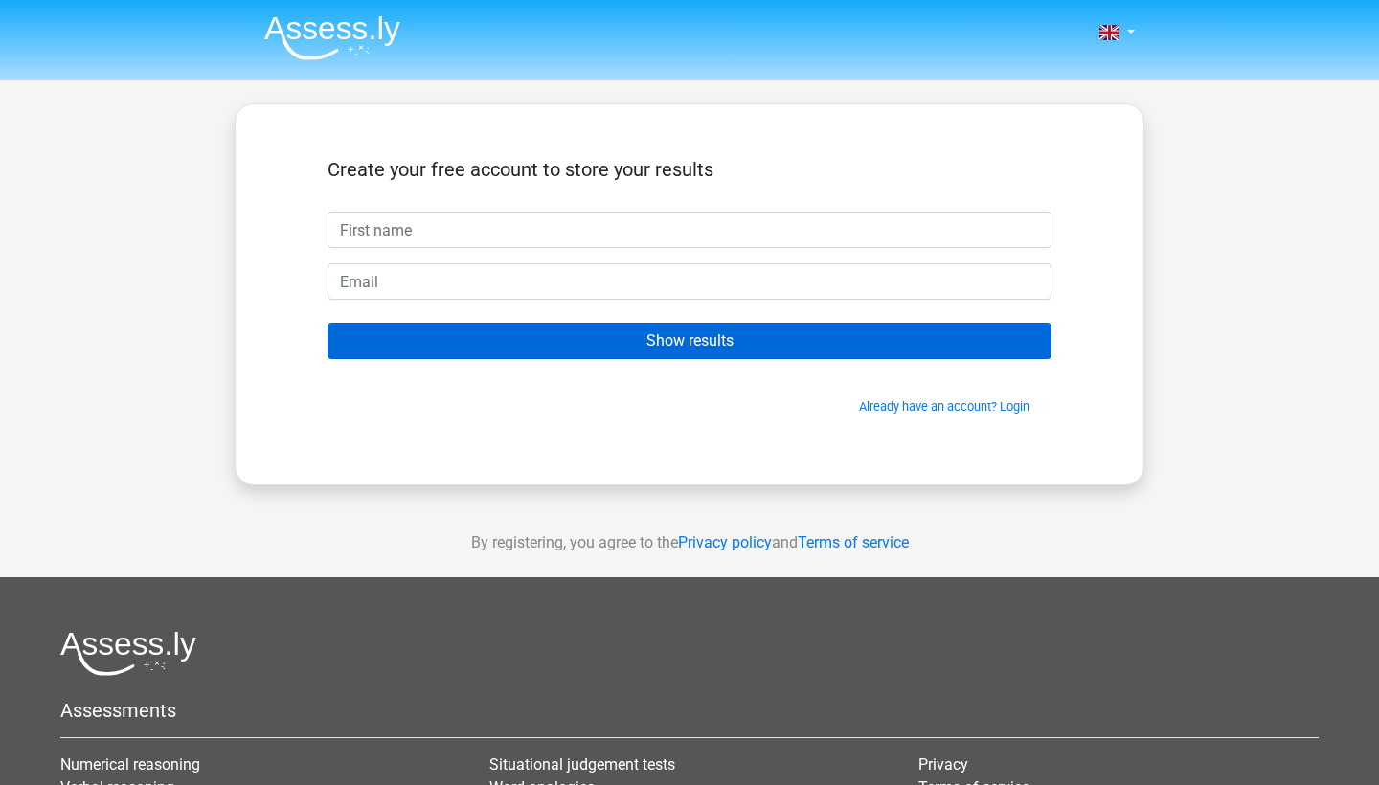
click at [784, 347] on input "Show results" at bounding box center [690, 341] width 724 height 36
